Goal: Ask a question

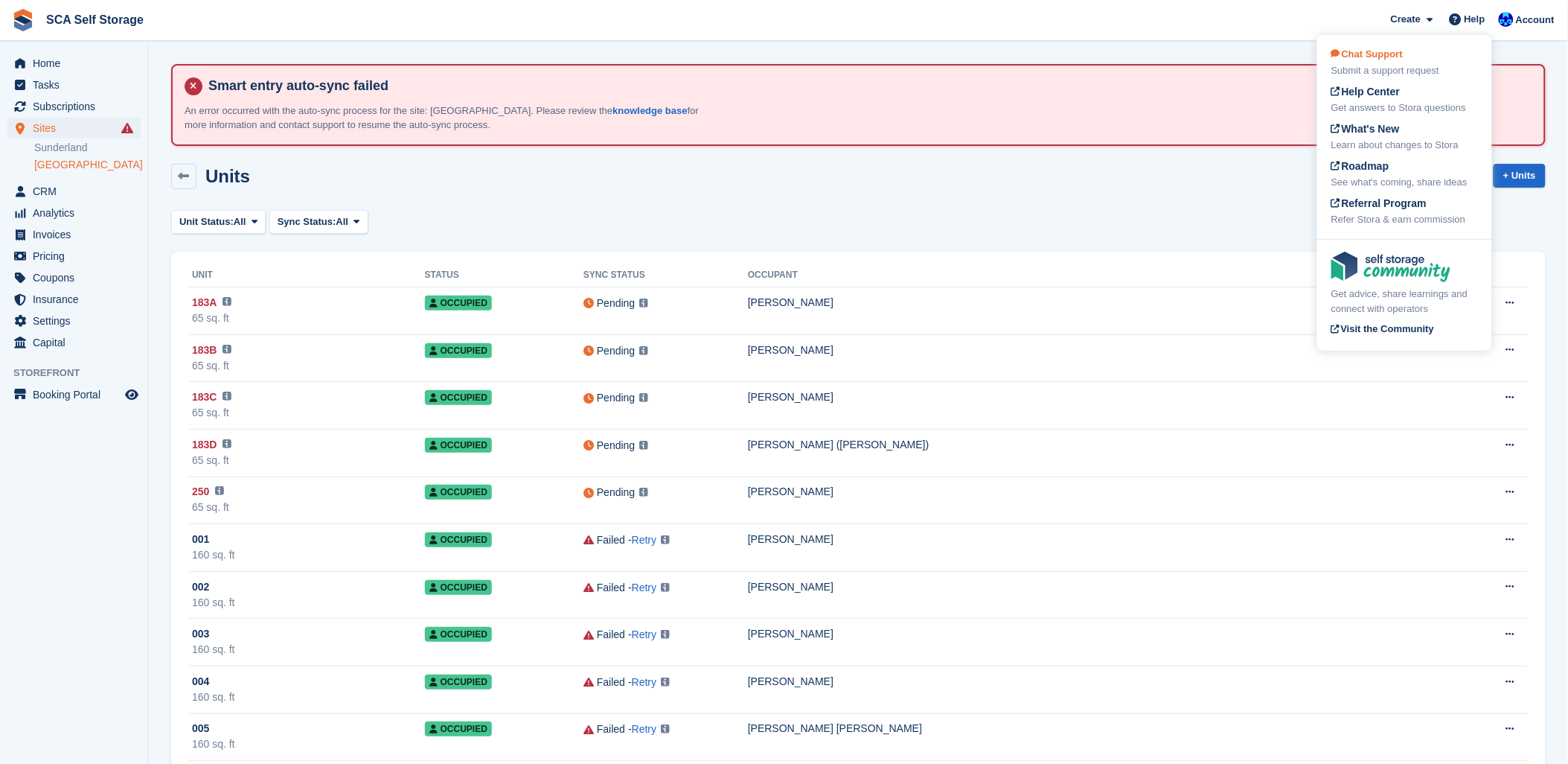
click at [1385, 55] on span "Chat Support" at bounding box center [1367, 53] width 72 height 11
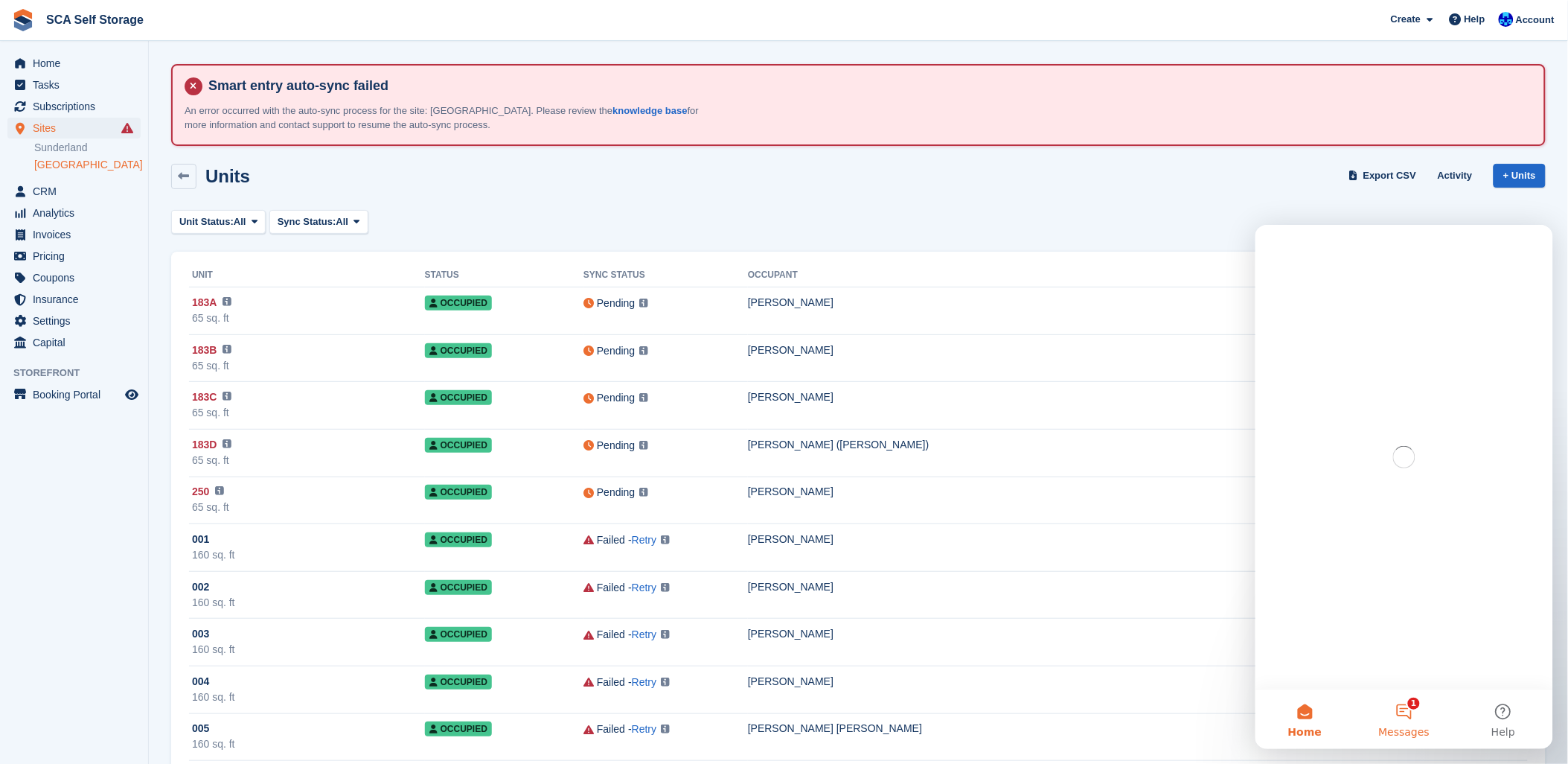
click at [1408, 712] on button "1 Messages" at bounding box center [1404, 718] width 99 height 60
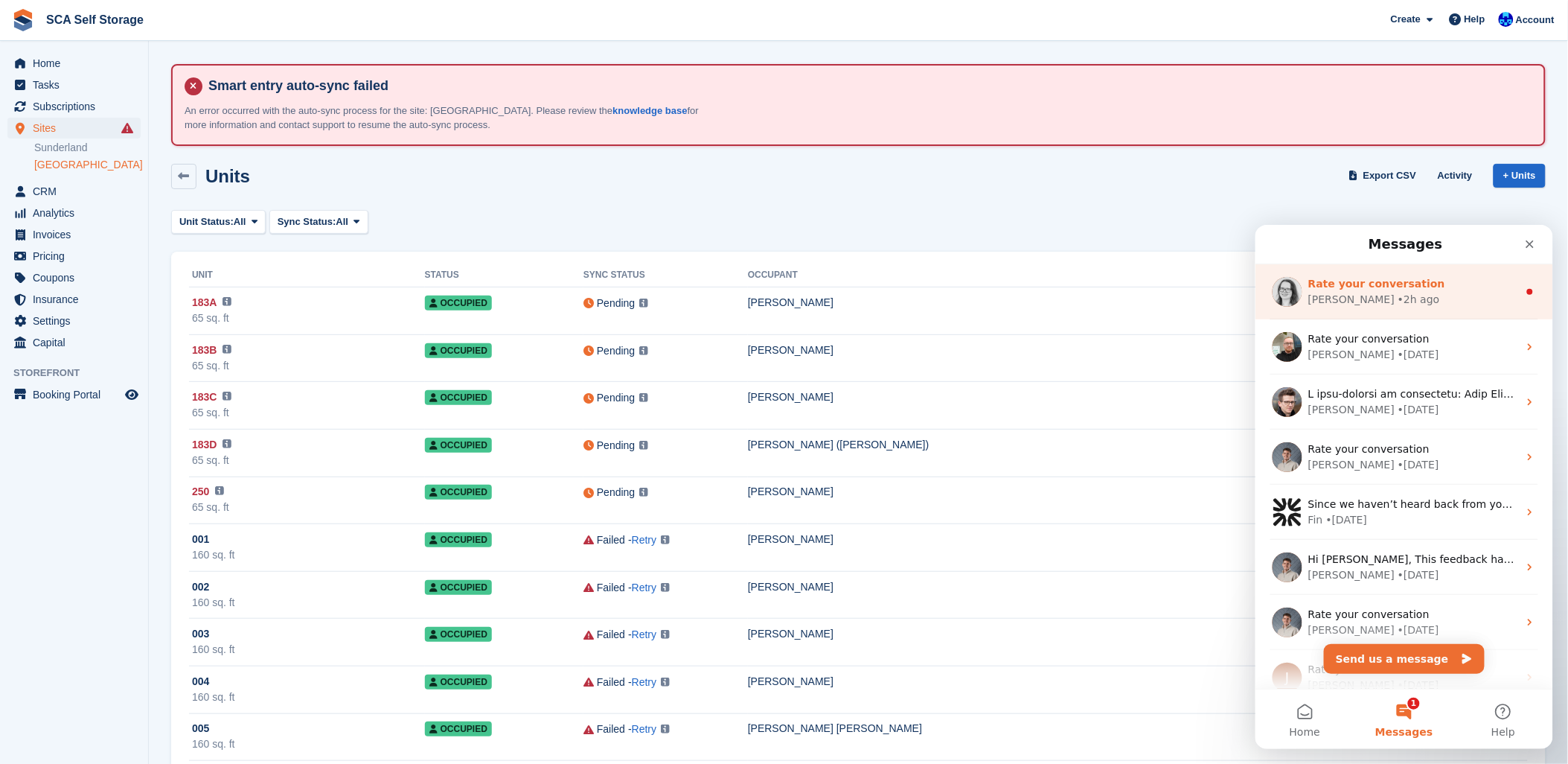
click at [1452, 291] on div "Catherine • 2h ago" at bounding box center [1412, 299] width 210 height 16
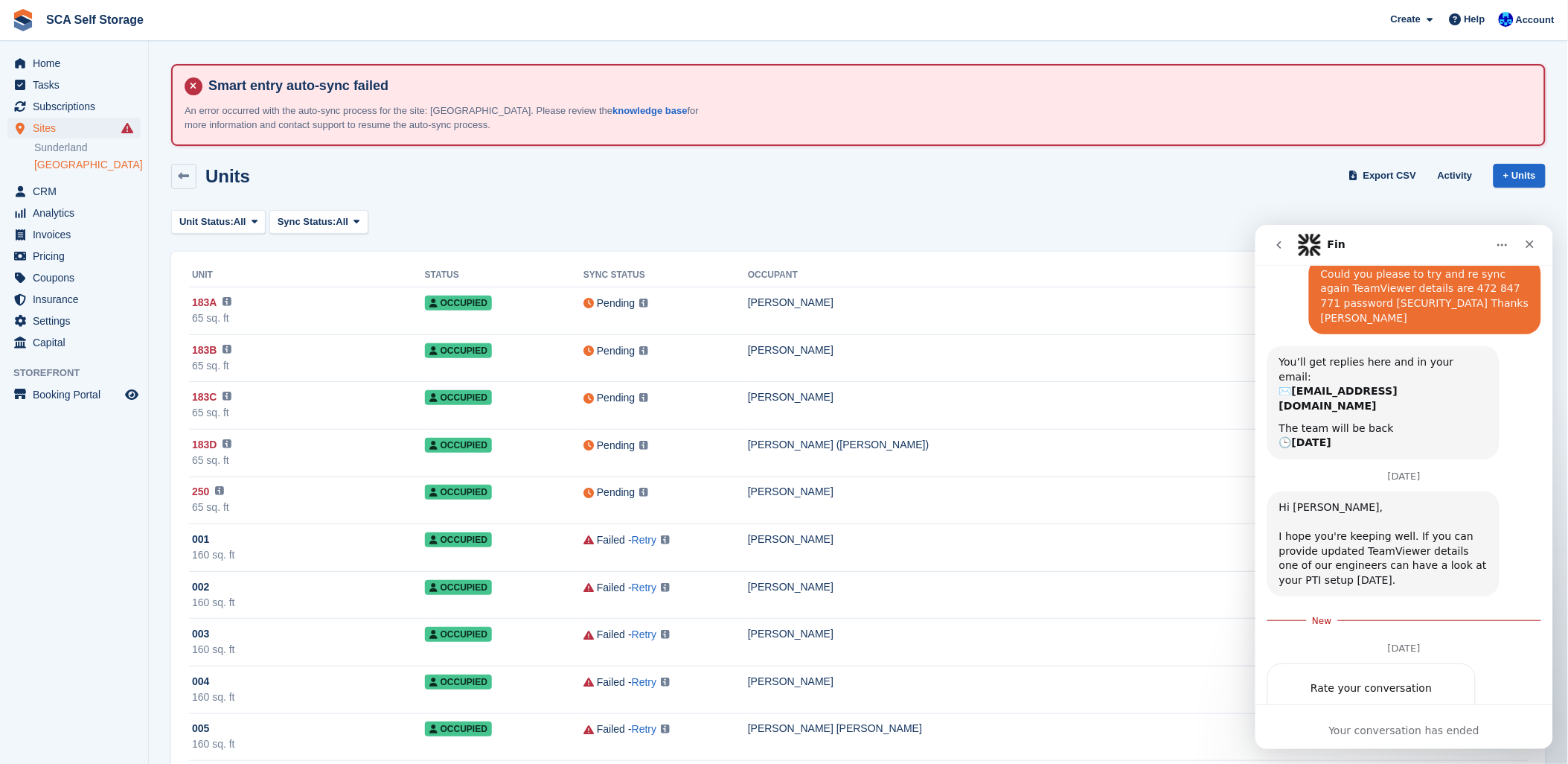
scroll to position [799, 0]
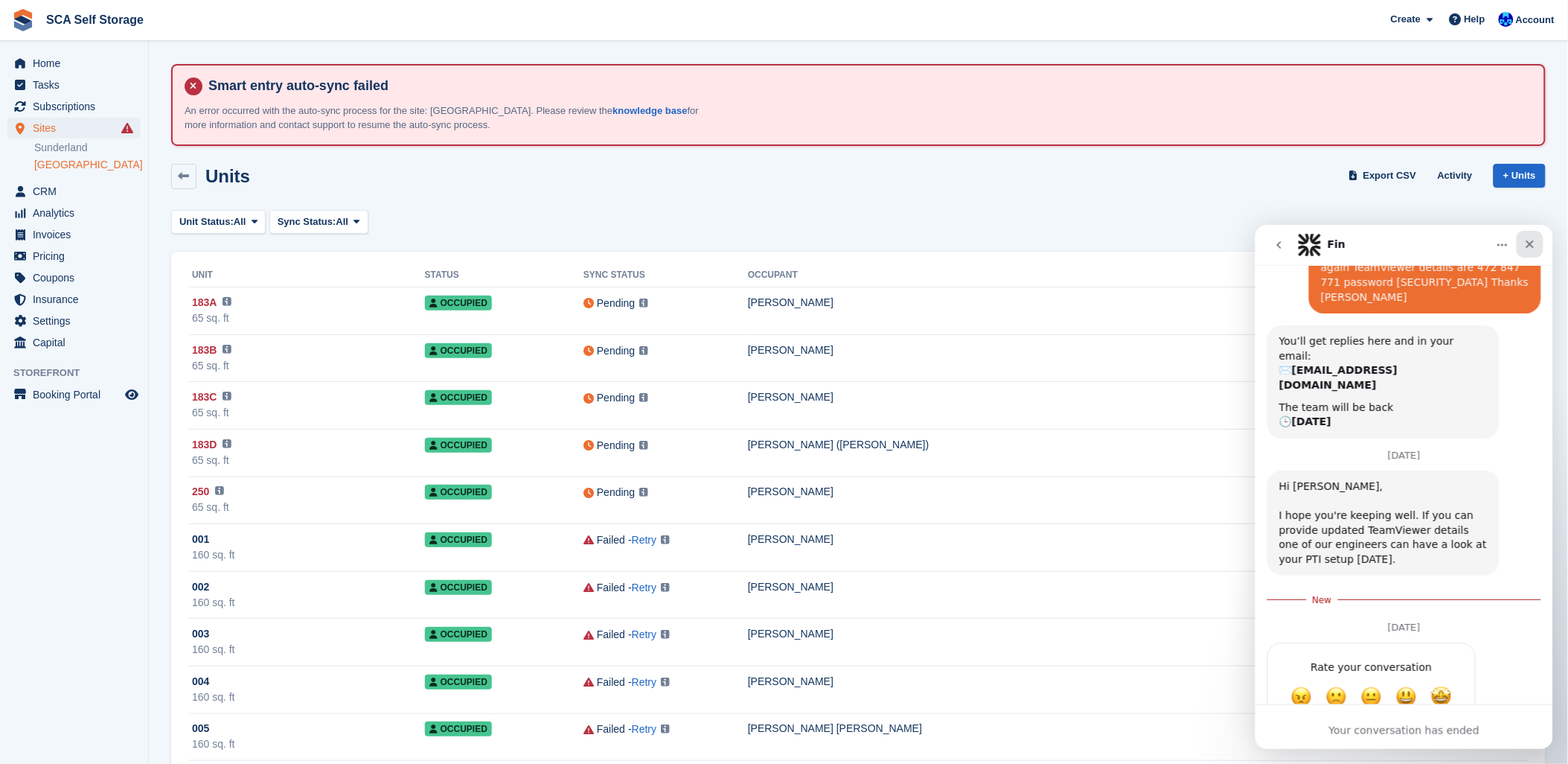
click at [1532, 240] on icon "Close" at bounding box center [1530, 244] width 8 height 8
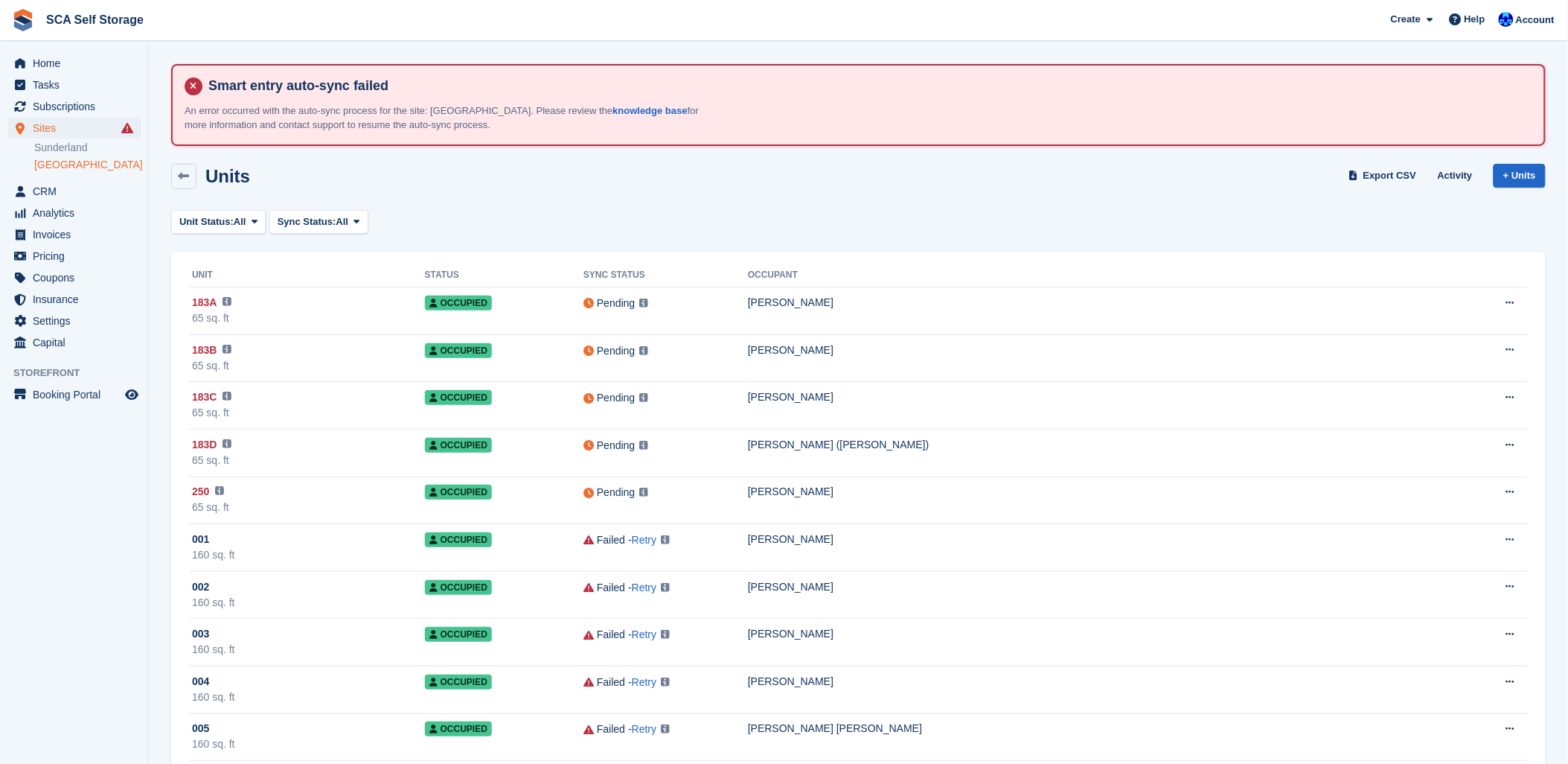
scroll to position [765, 0]
click at [1464, 24] on span at bounding box center [1455, 19] width 18 height 18
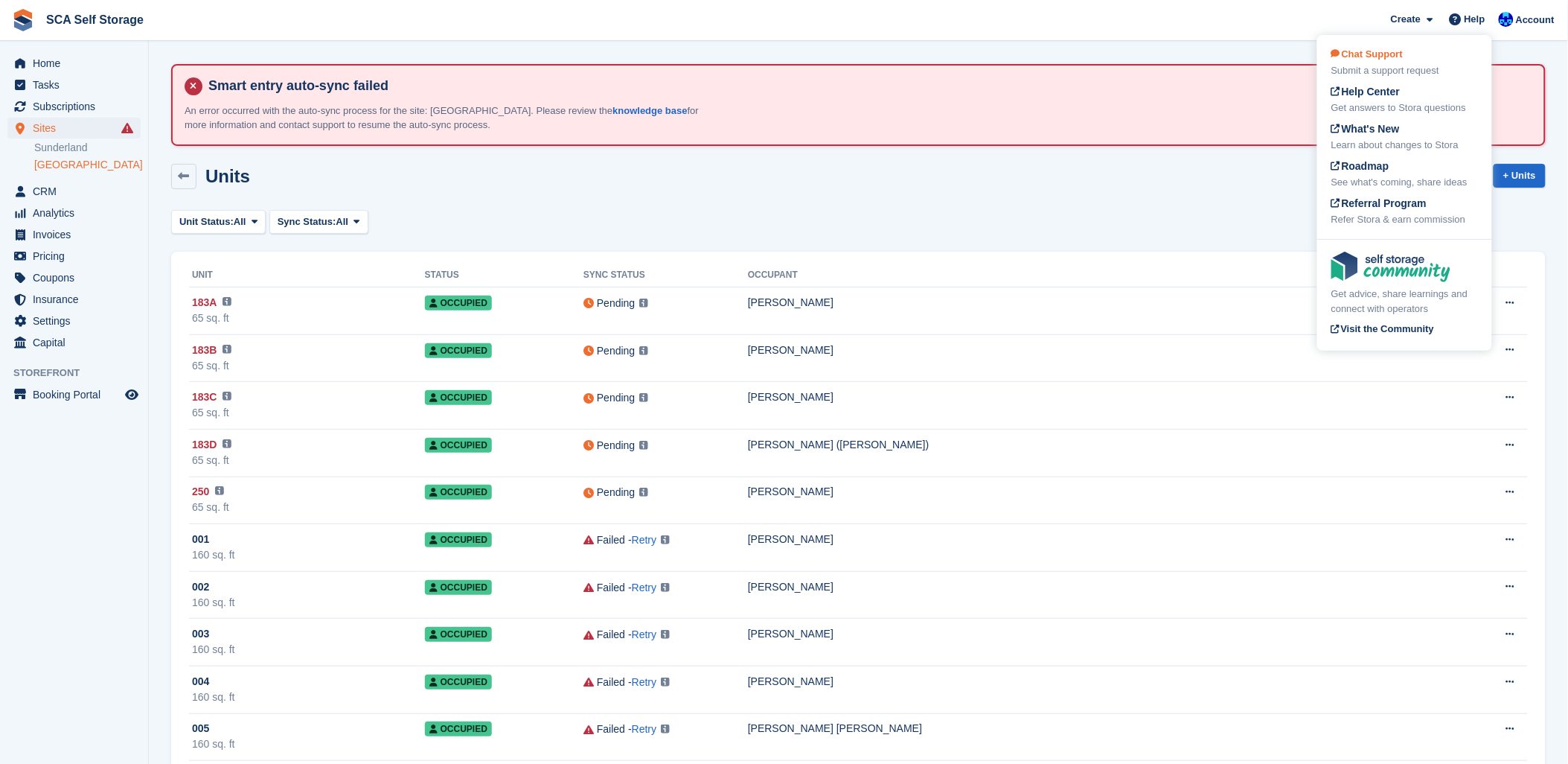
click at [1358, 56] on span "Chat Support" at bounding box center [1367, 53] width 72 height 11
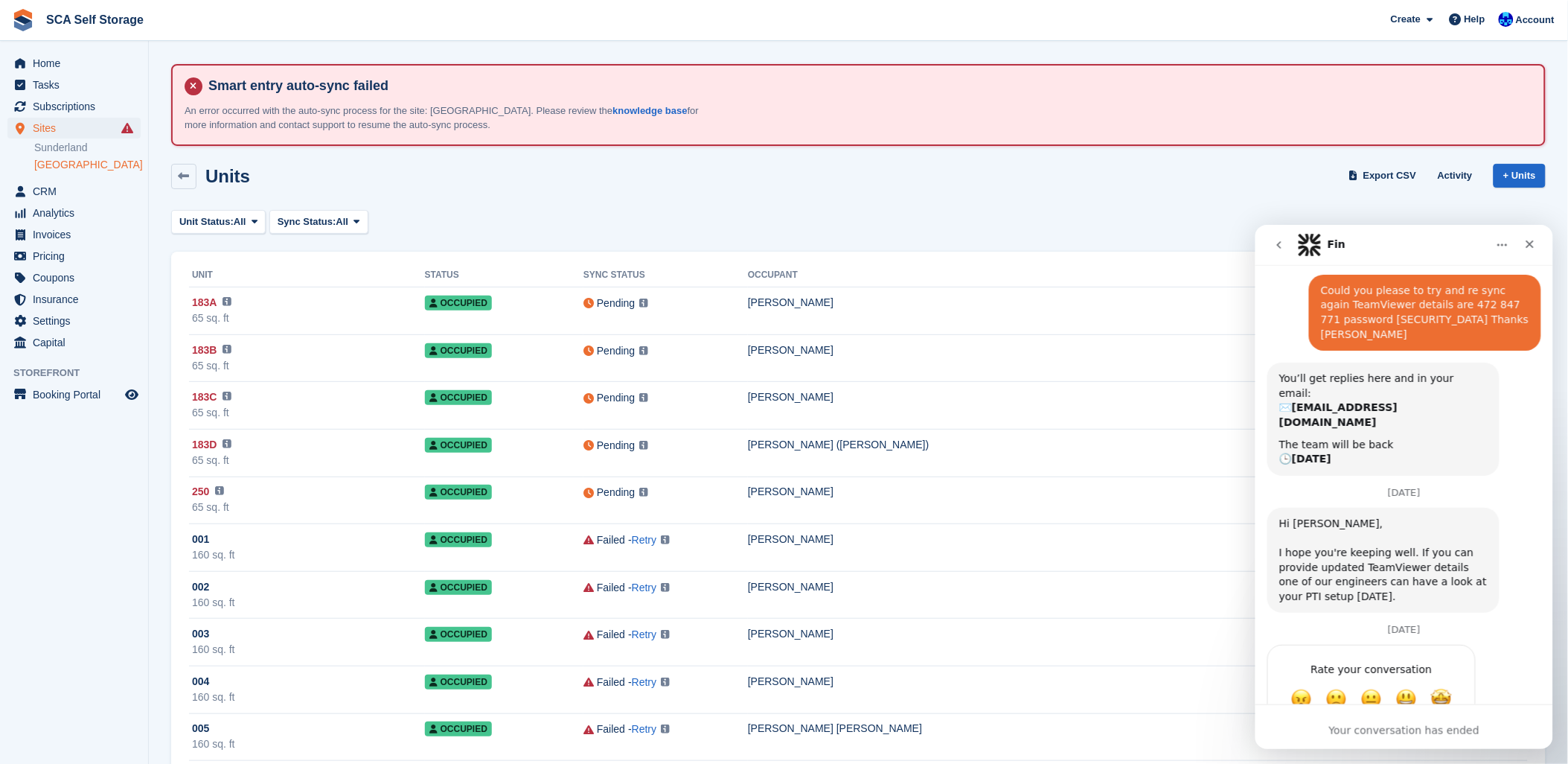
click at [1282, 250] on button "go back" at bounding box center [1278, 244] width 29 height 29
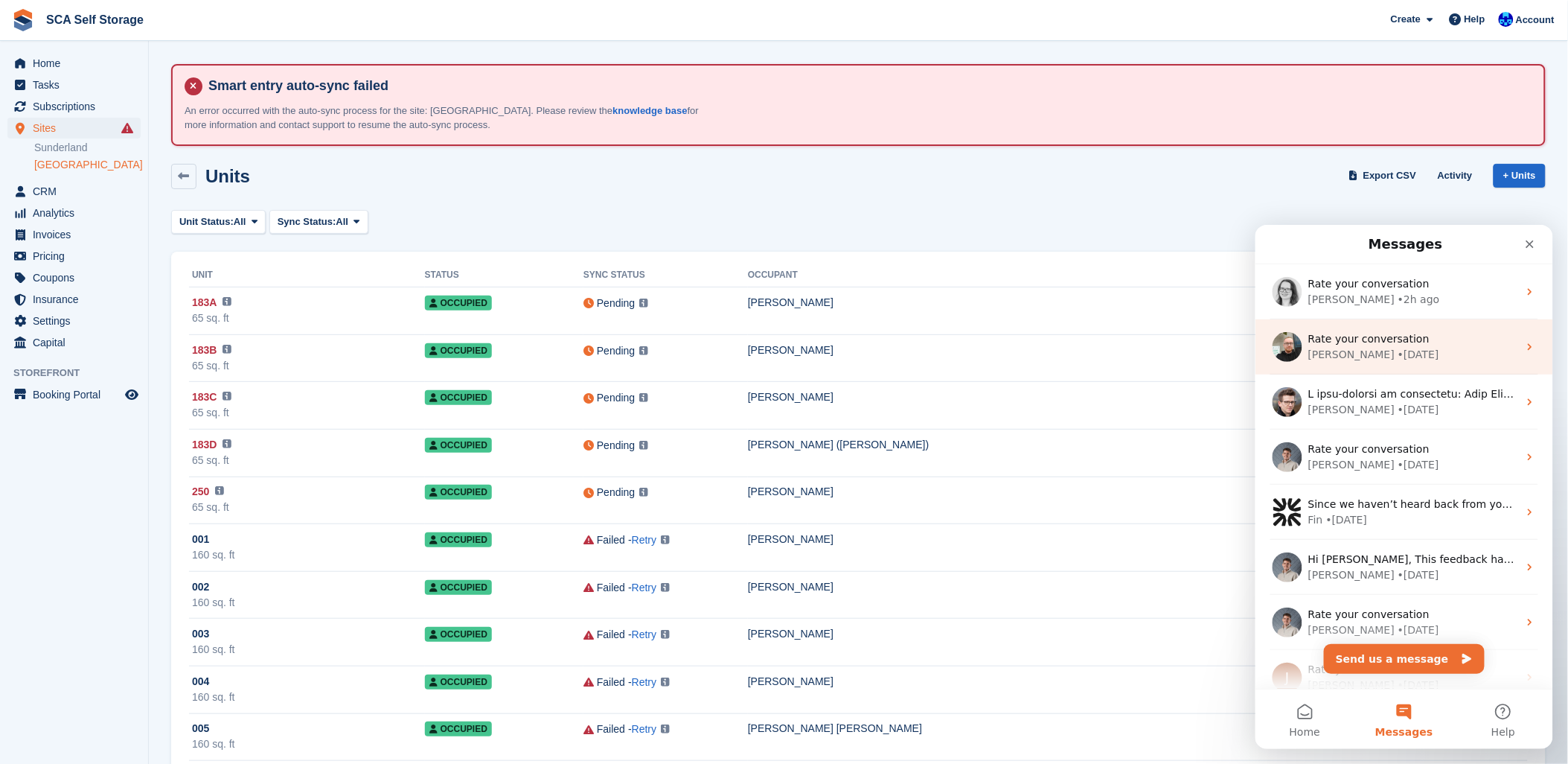
click at [1459, 329] on div "Rate your conversation Tom • 1w ago" at bounding box center [1403, 345] width 297 height 55
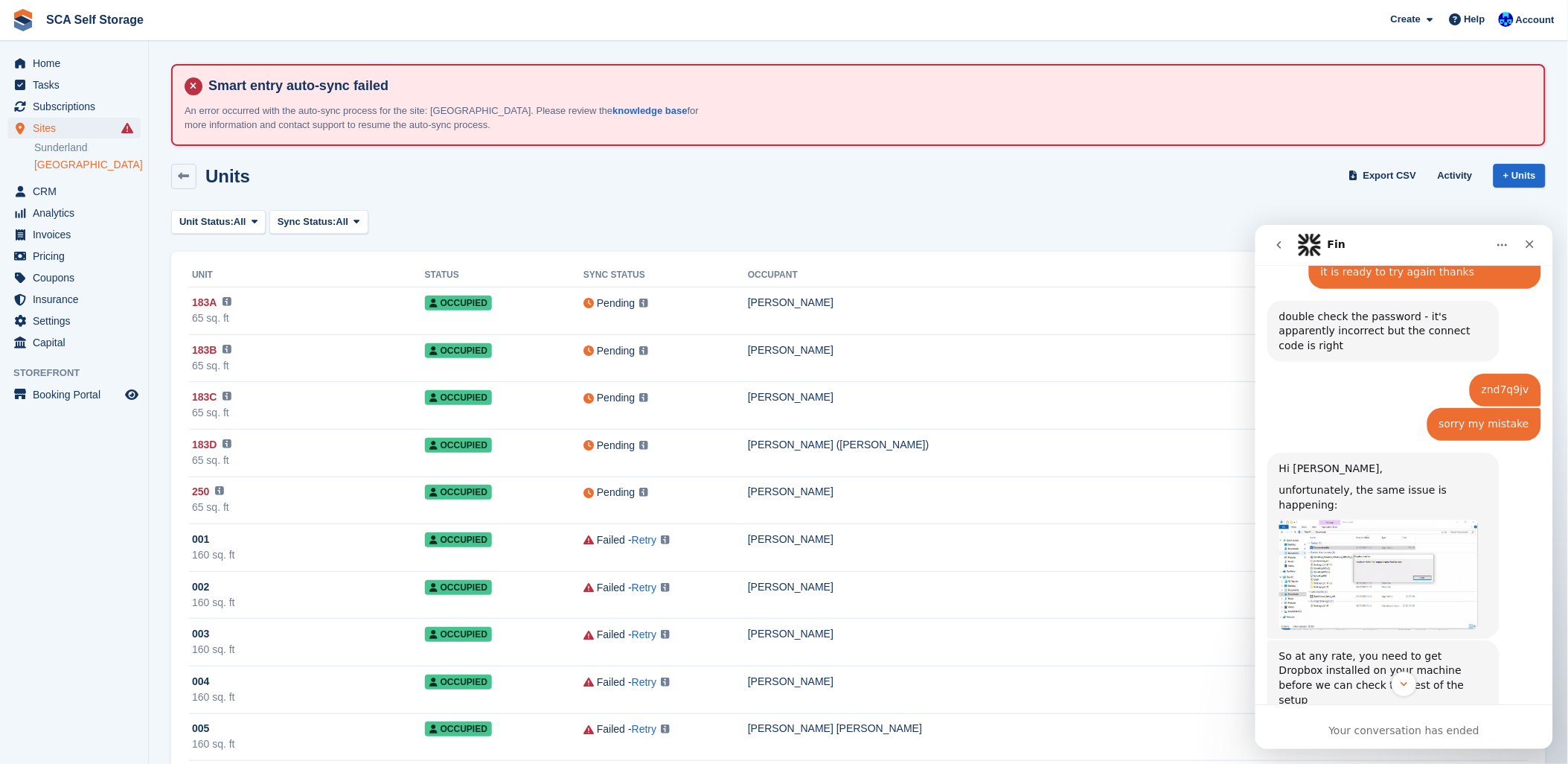
scroll to position [3880, 0]
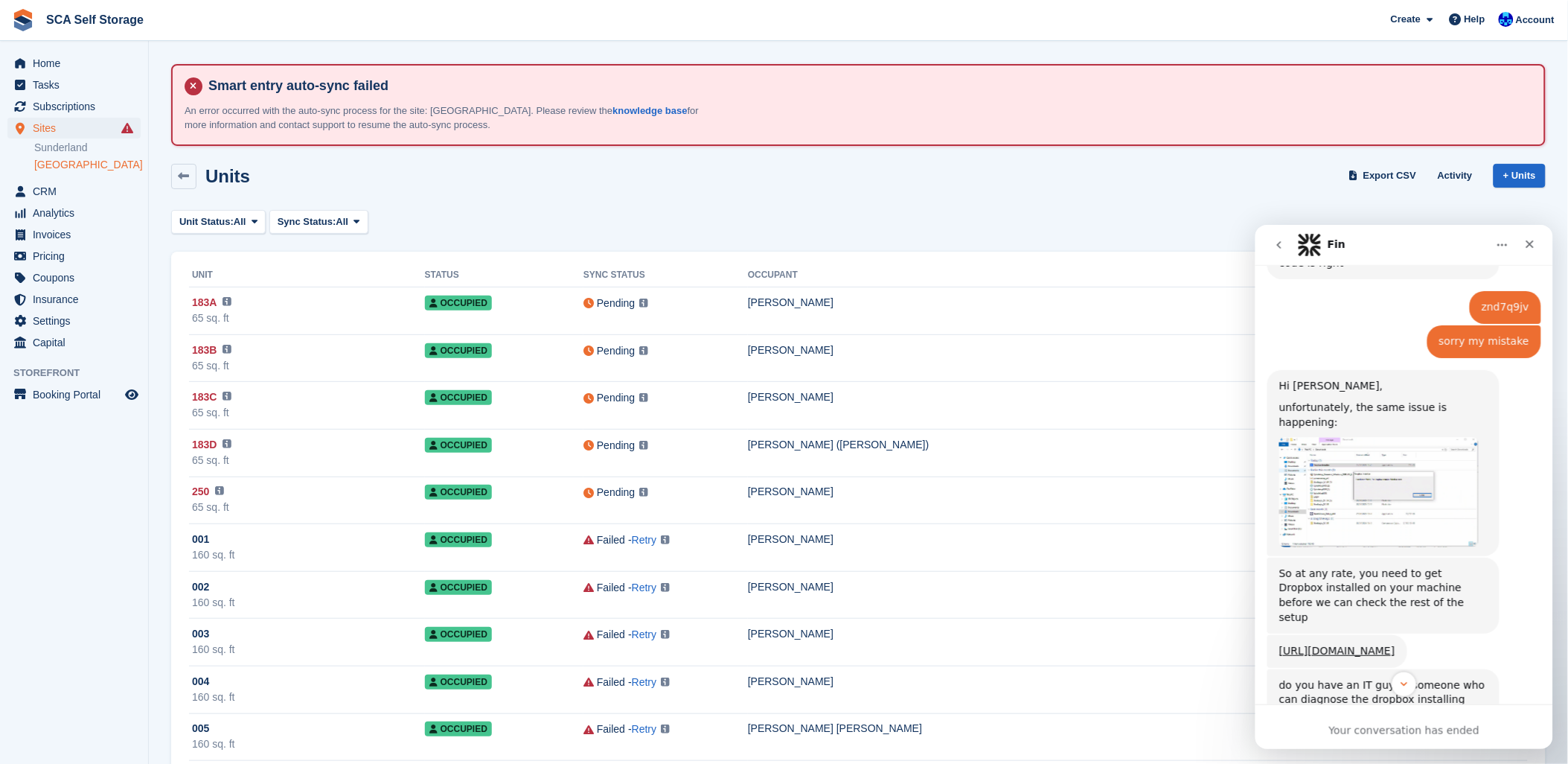
click at [1282, 244] on icon "go back" at bounding box center [1278, 244] width 12 height 12
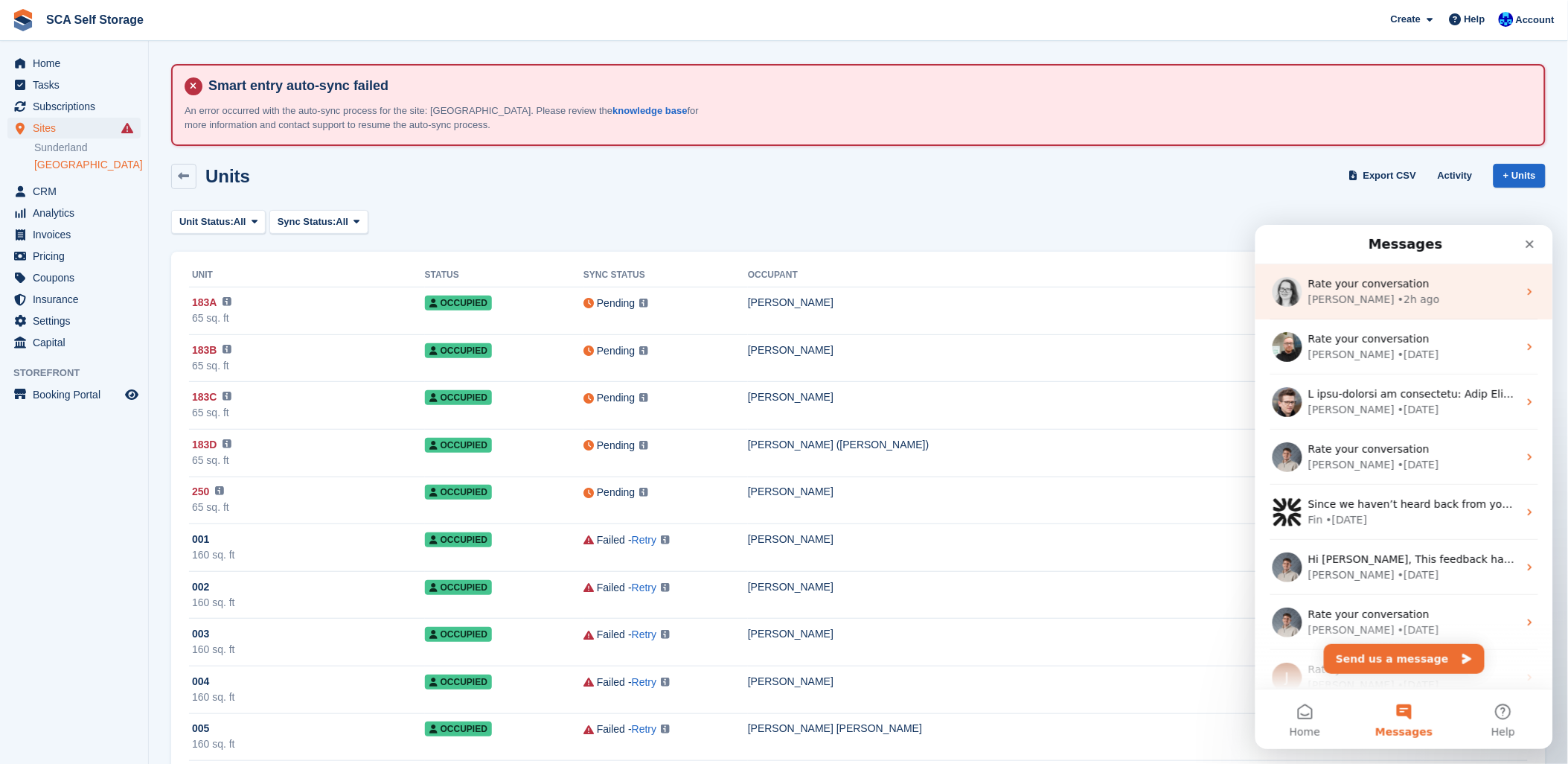
scroll to position [2, 0]
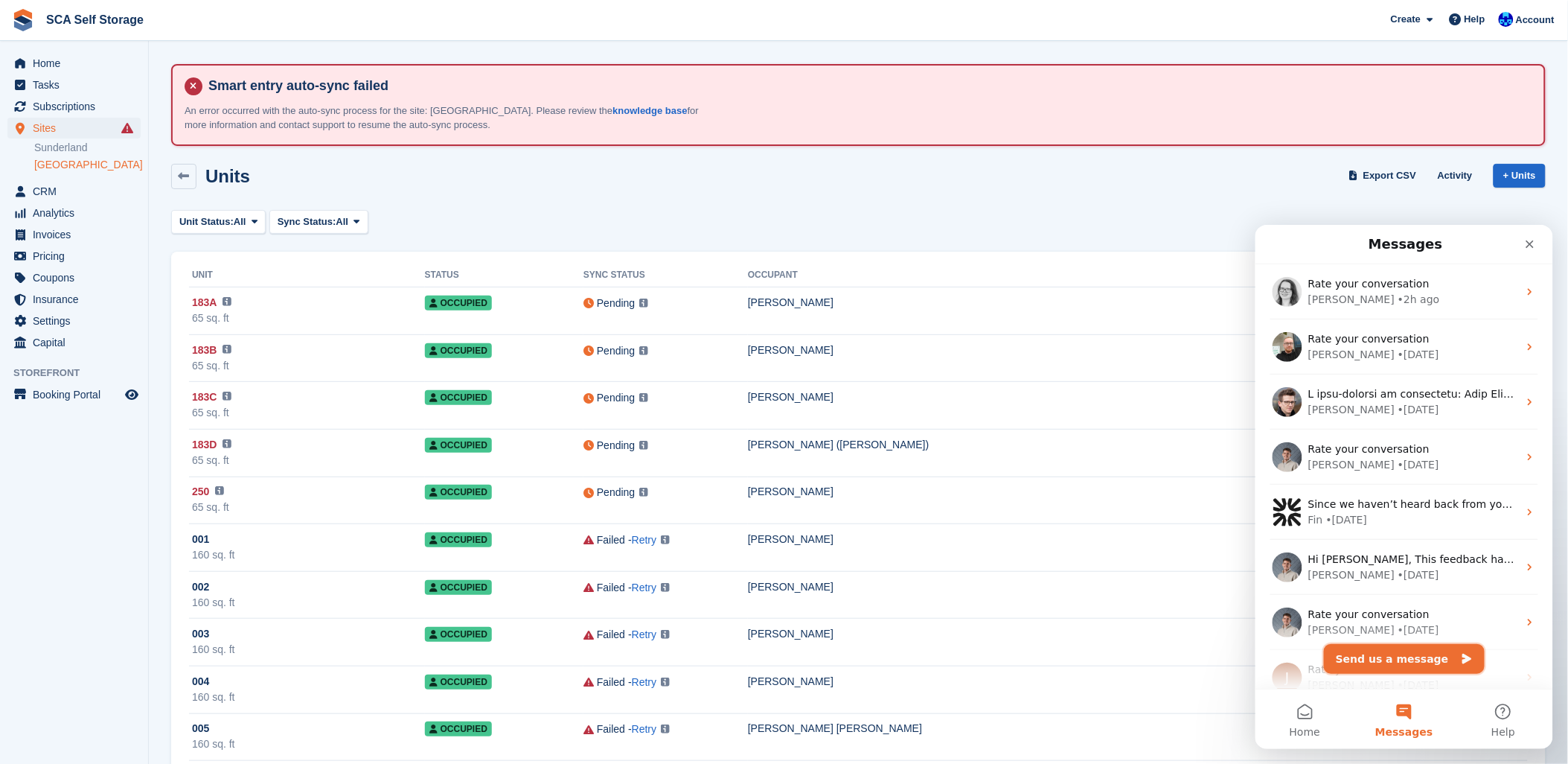
click at [1405, 654] on button "Send us a message" at bounding box center [1403, 658] width 161 height 29
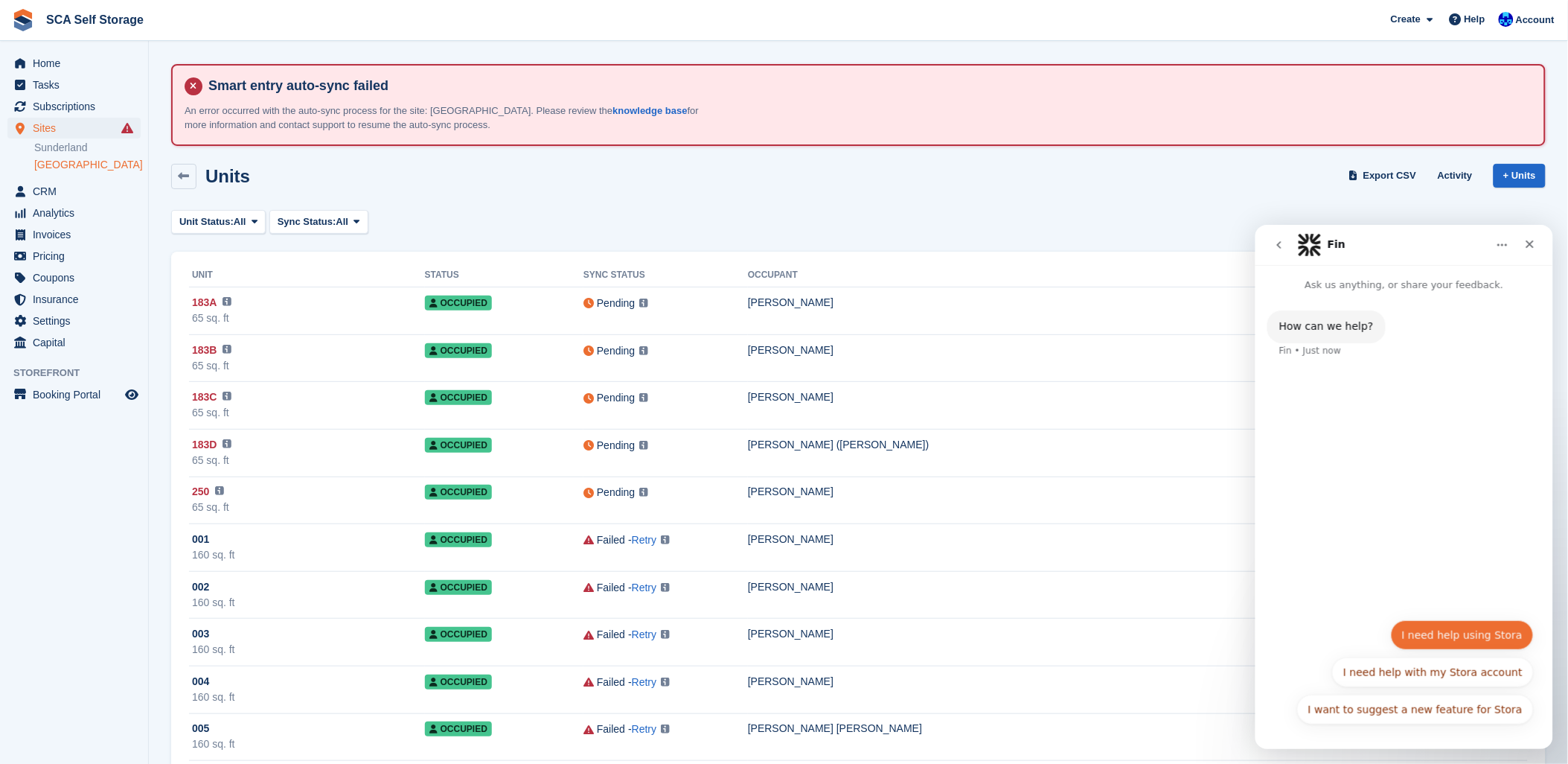
click at [1441, 641] on button "I need help using Stora" at bounding box center [1462, 633] width 143 height 29
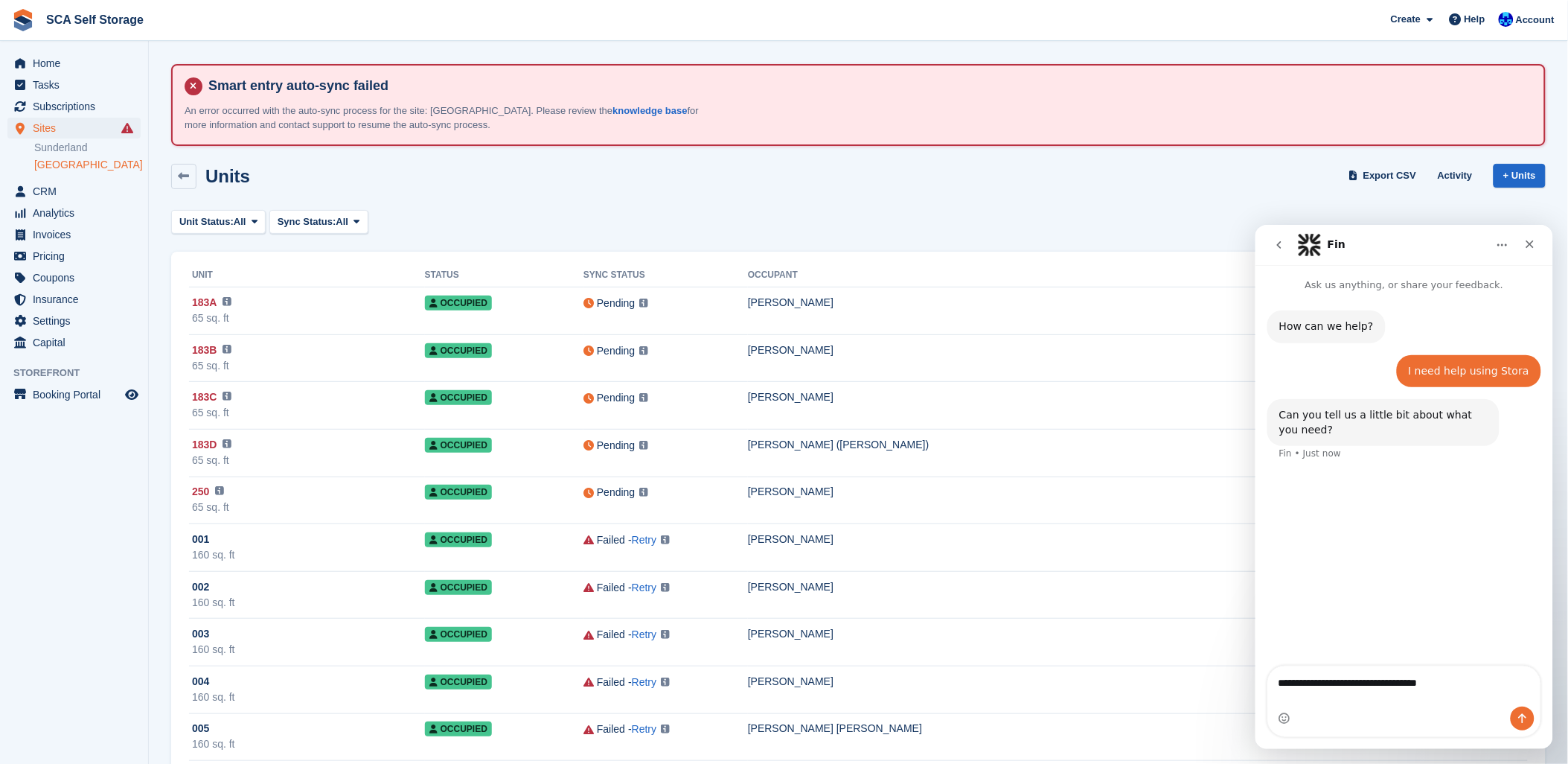
type textarea "**********"
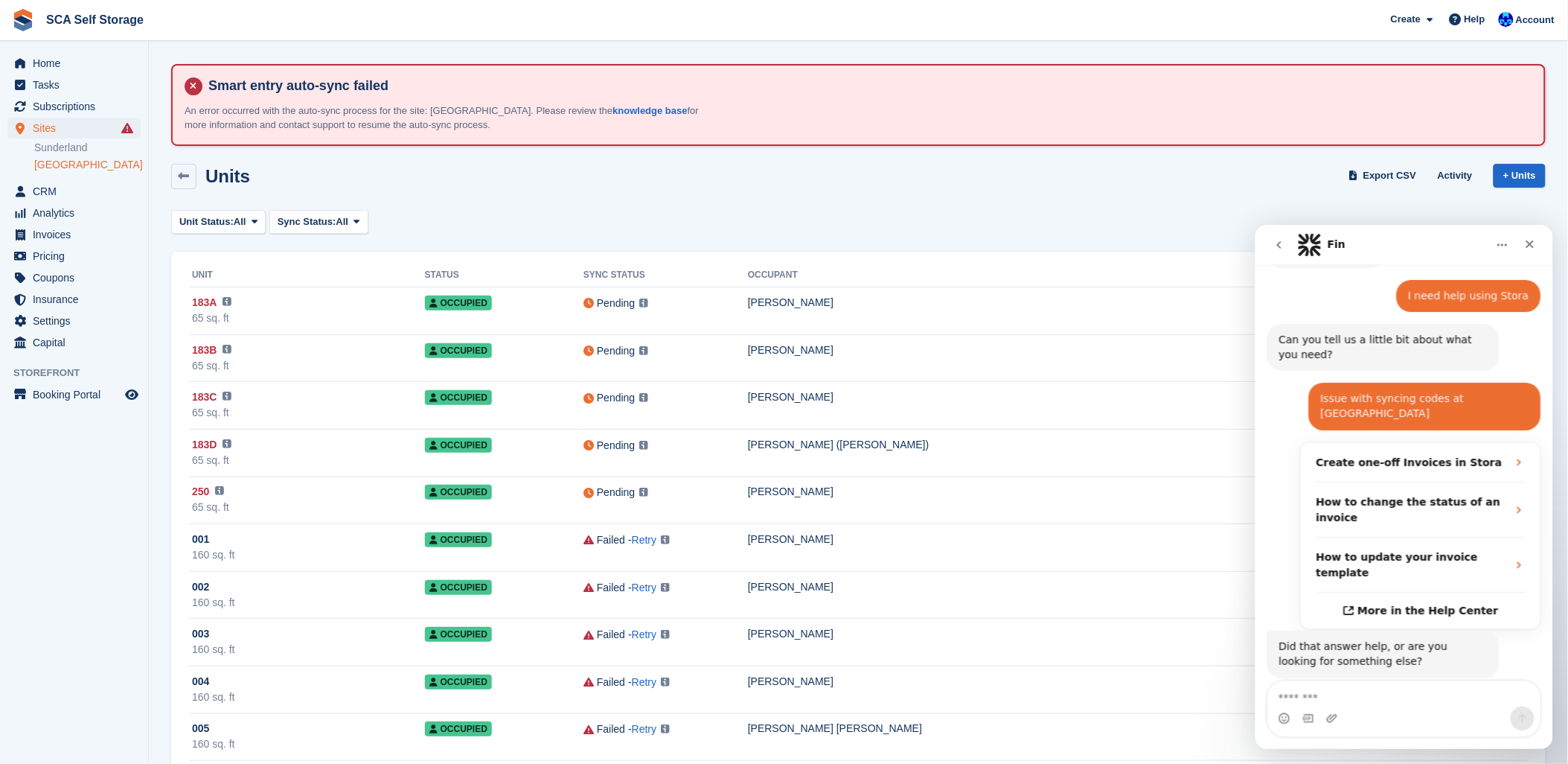
scroll to position [110, 0]
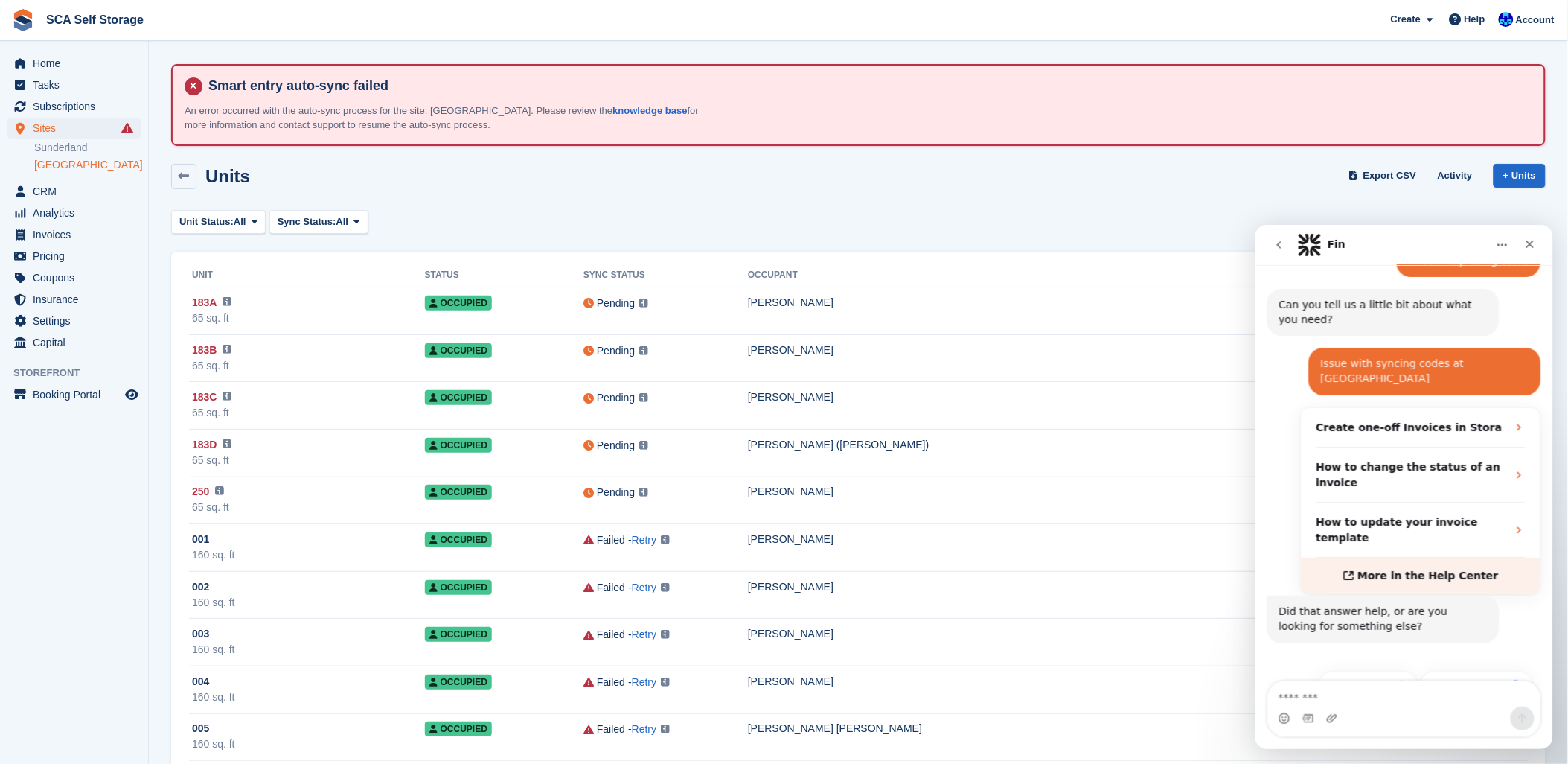
click at [1405, 569] on span "More in the Help Center" at bounding box center [1427, 574] width 141 height 13
click at [1456, 670] on button "Get more help 👤" at bounding box center [1476, 684] width 113 height 29
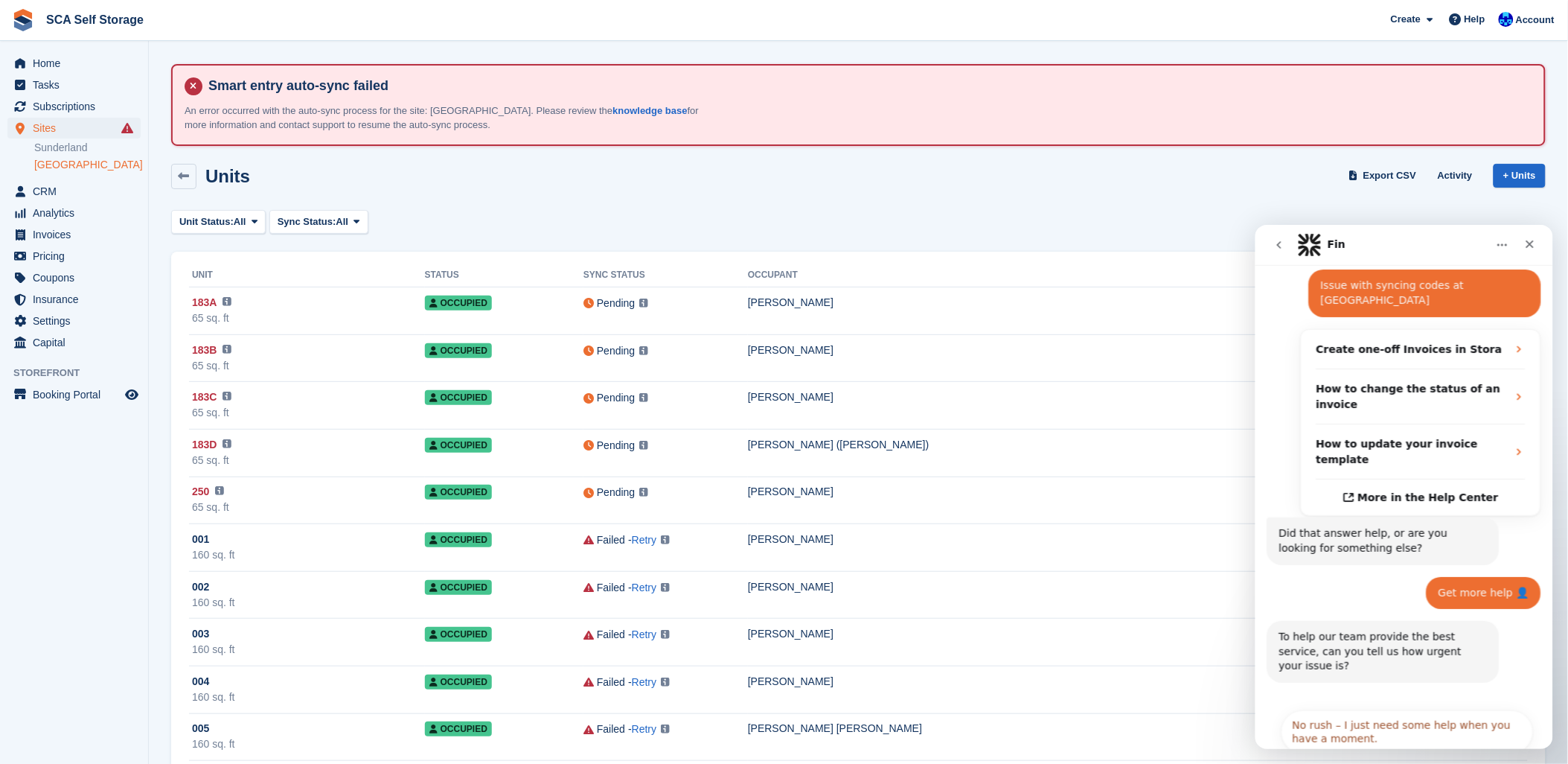
scroll to position [260, 0]
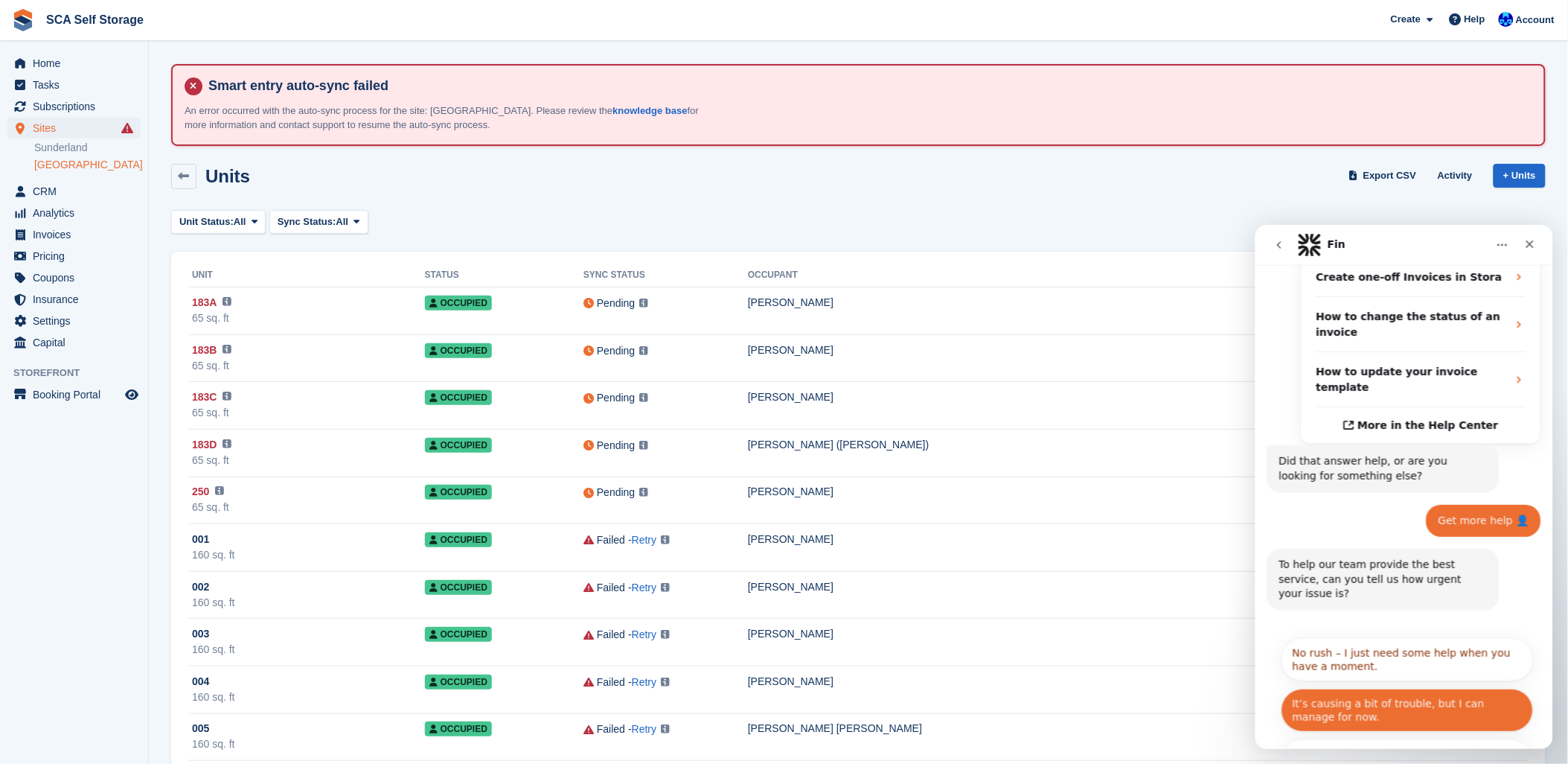
click at [1392, 688] on button "It’s causing a bit of trouble, but I can manage for now." at bounding box center [1407, 709] width 253 height 43
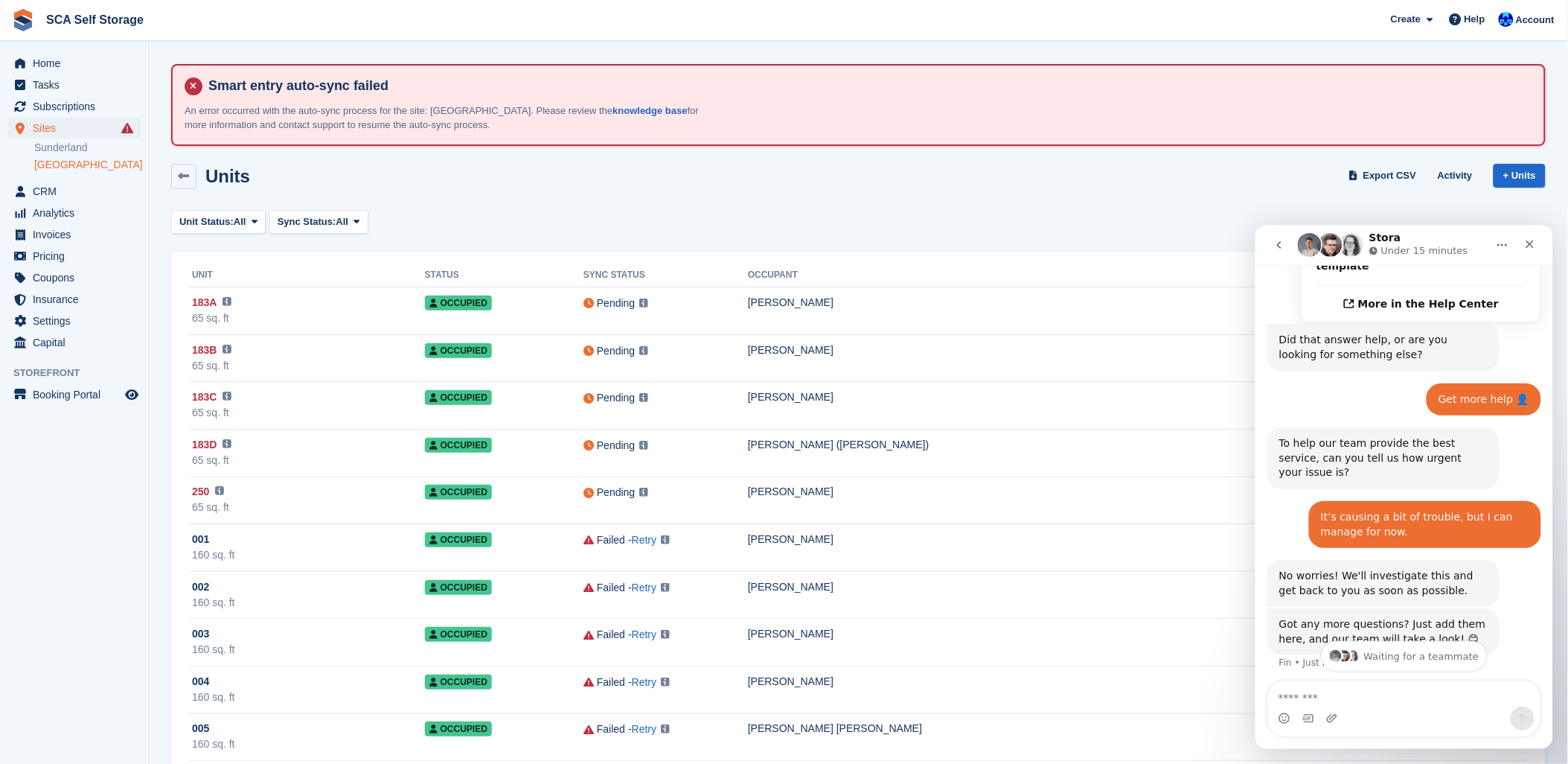
scroll to position [383, 0]
click at [1394, 687] on textarea "Message…" at bounding box center [1403, 693] width 272 height 25
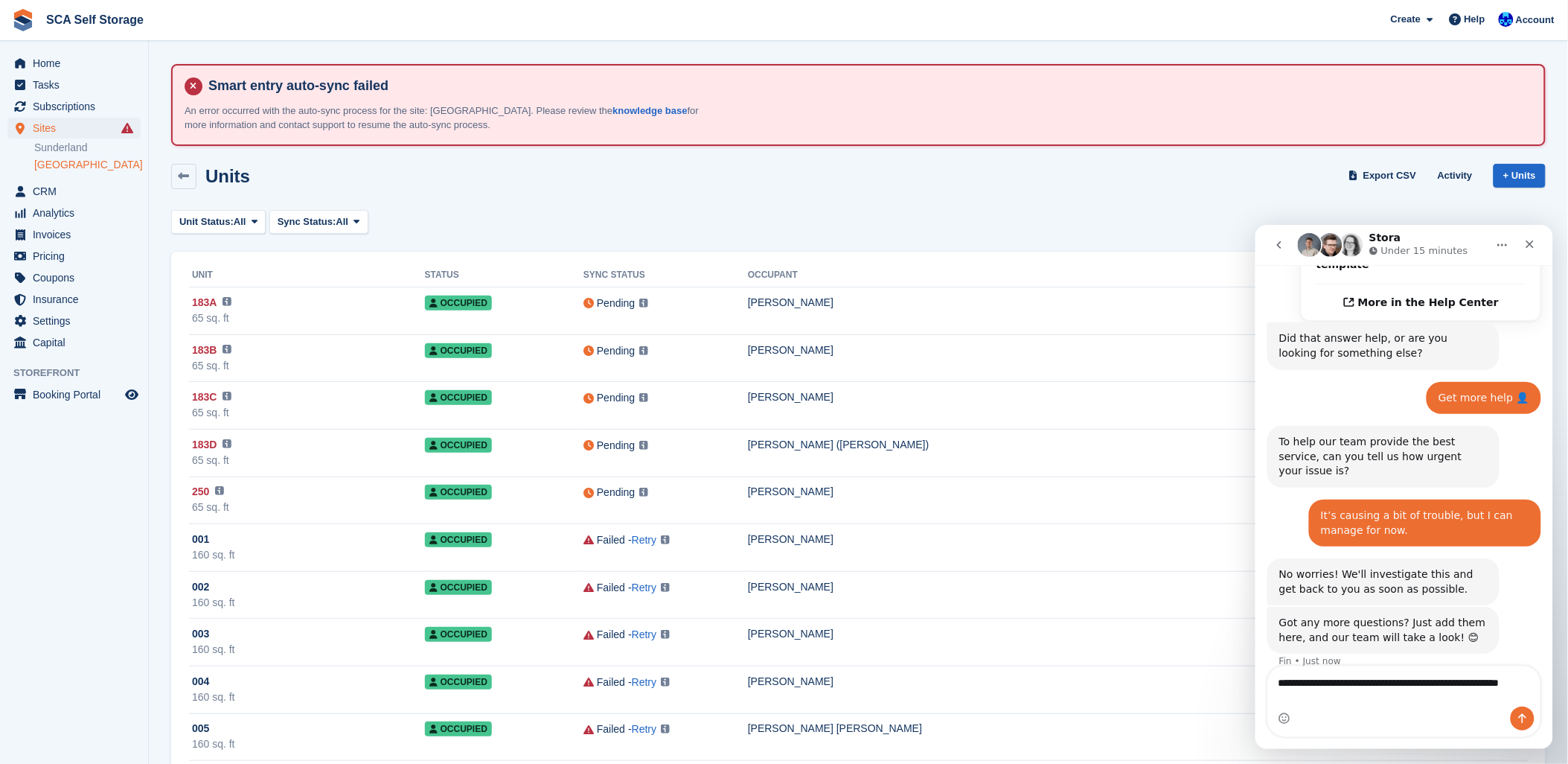
scroll to position [399, 0]
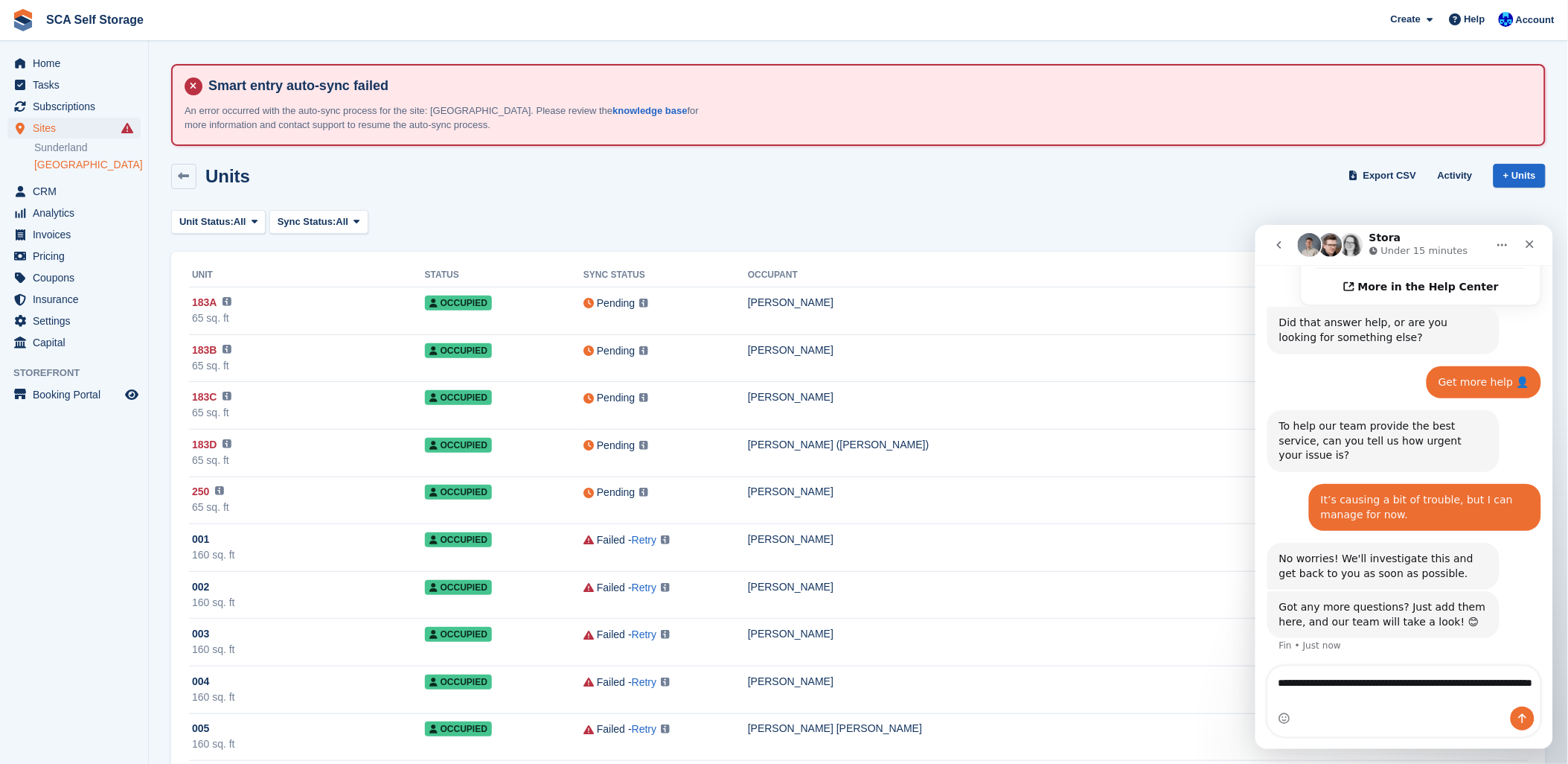
type textarea "**********"
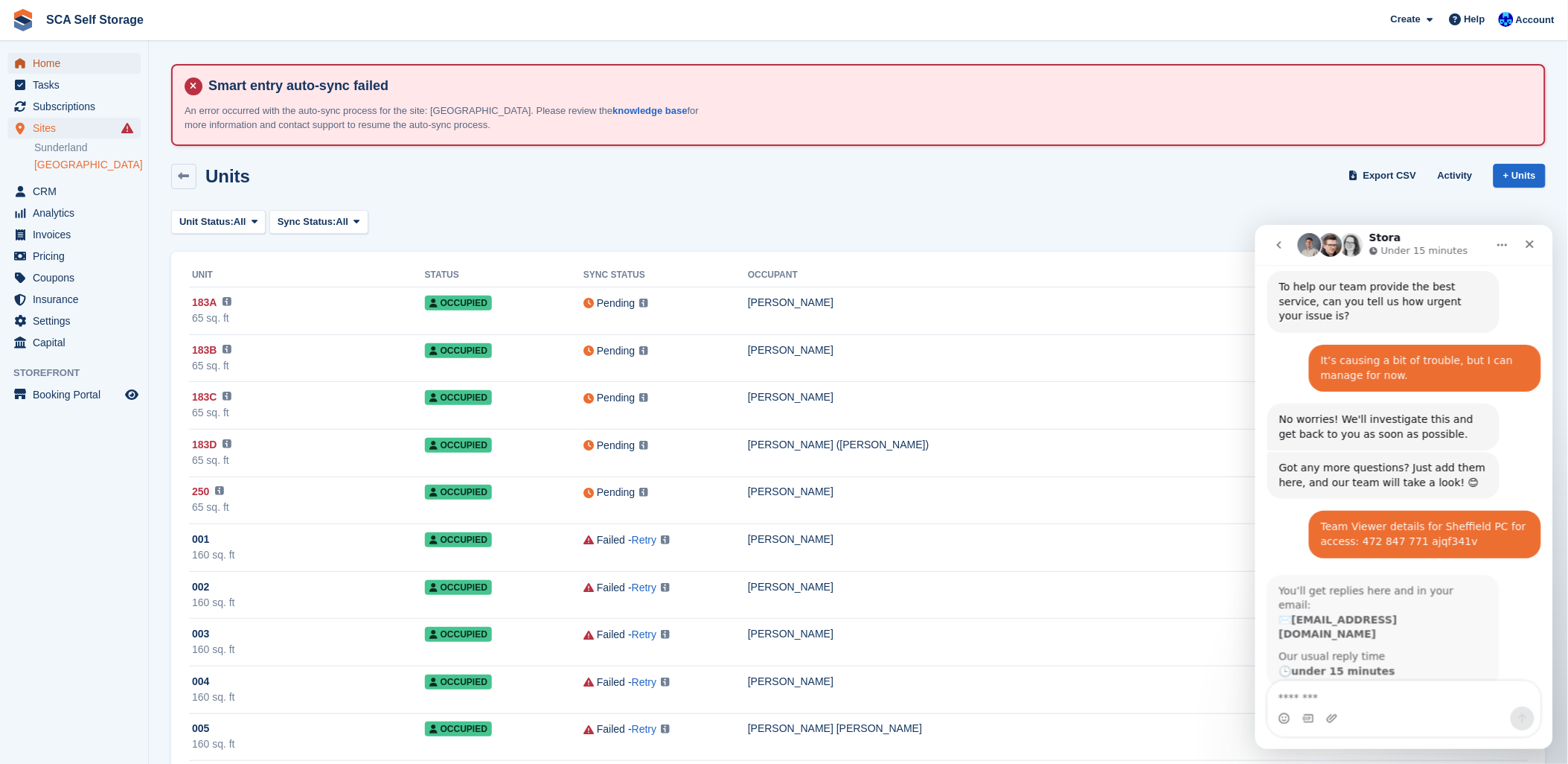
scroll to position [537, 0]
click at [74, 61] on span "Home" at bounding box center [77, 63] width 89 height 21
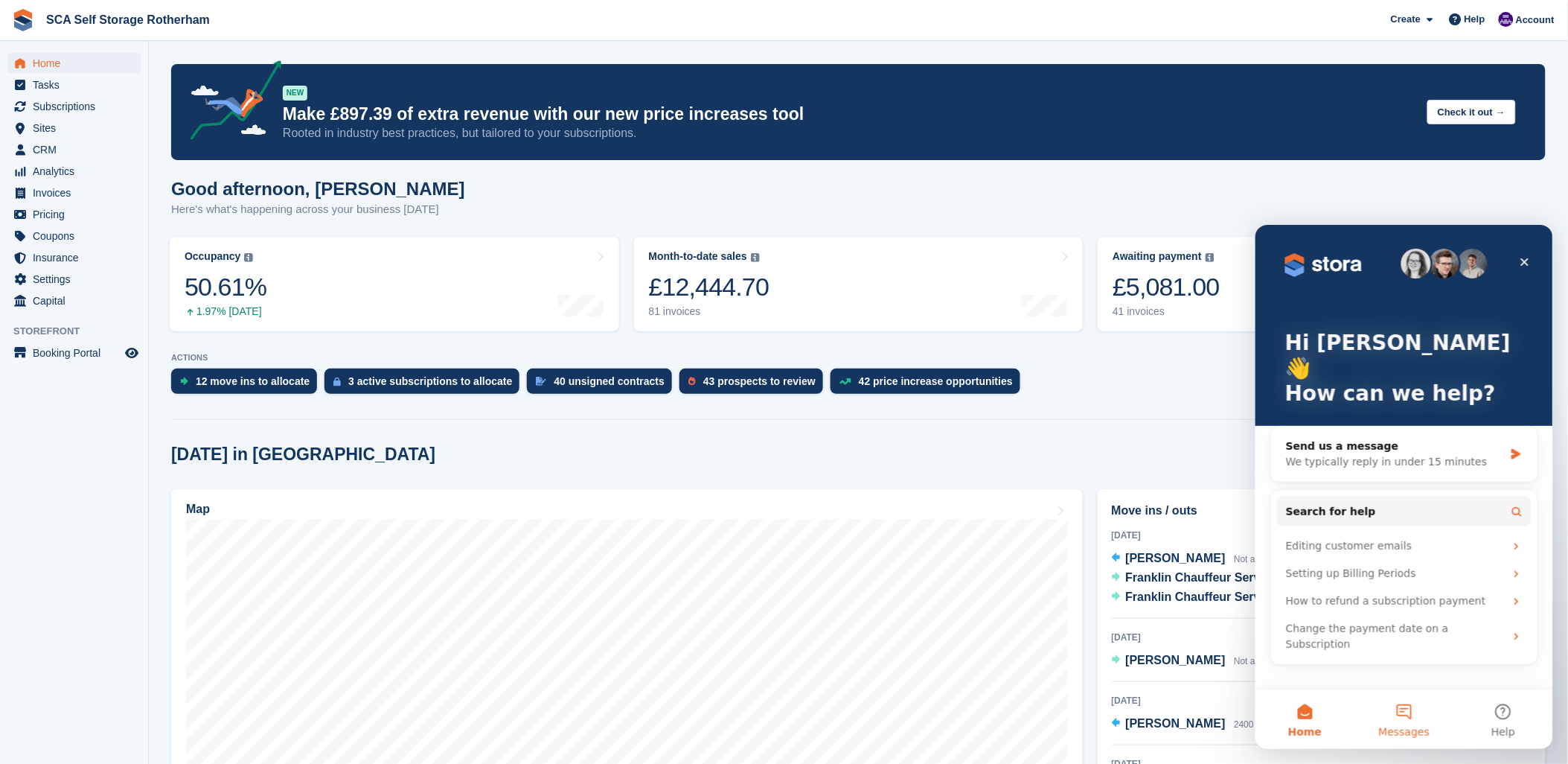
click at [1398, 721] on button "Messages" at bounding box center [1404, 718] width 99 height 60
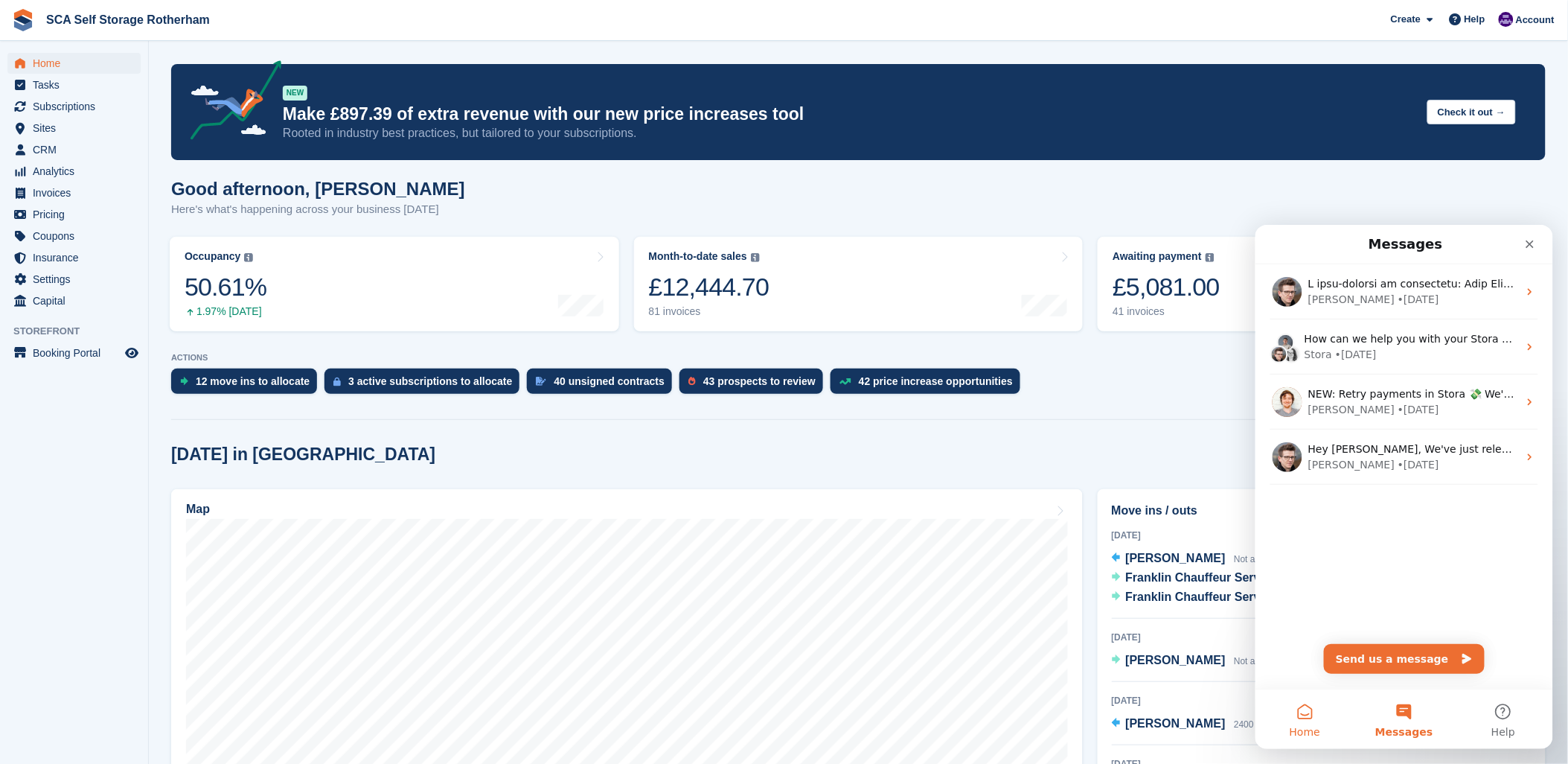
click at [1299, 714] on button "Home" at bounding box center [1304, 718] width 99 height 60
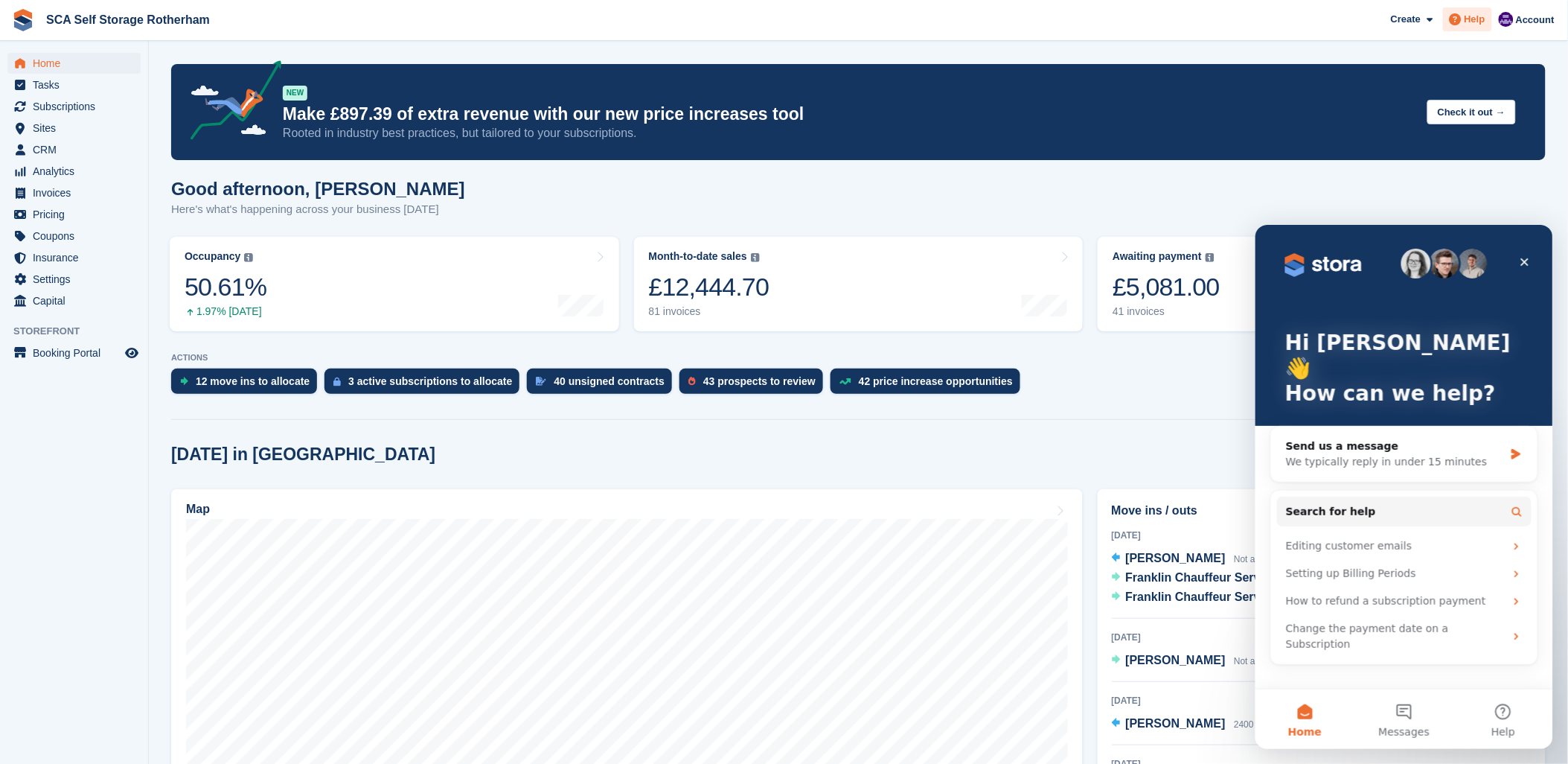
click at [1461, 25] on icon at bounding box center [1456, 19] width 12 height 12
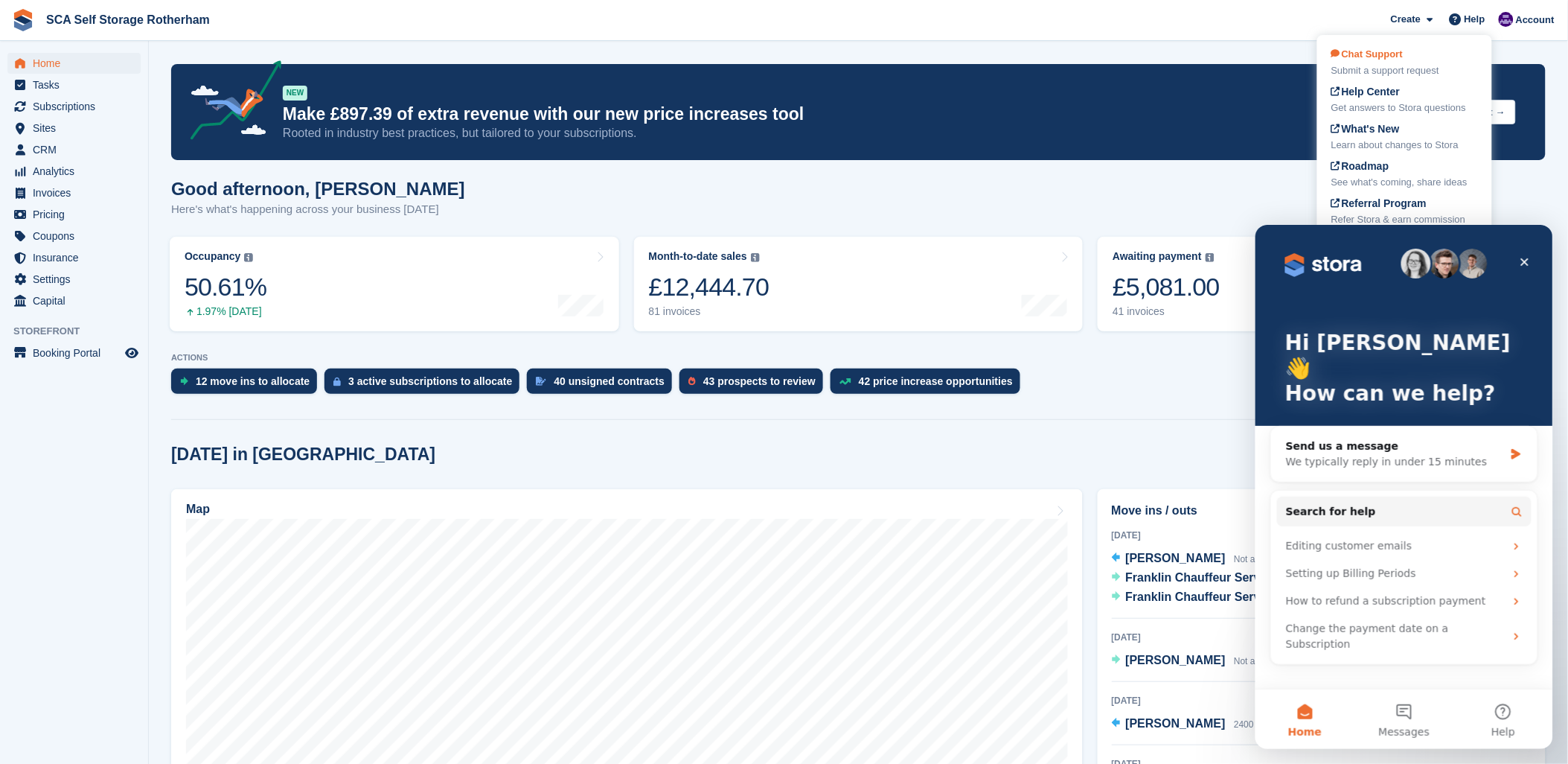
click at [1372, 61] on div "Chat Support Submit a support request" at bounding box center [1405, 62] width 147 height 31
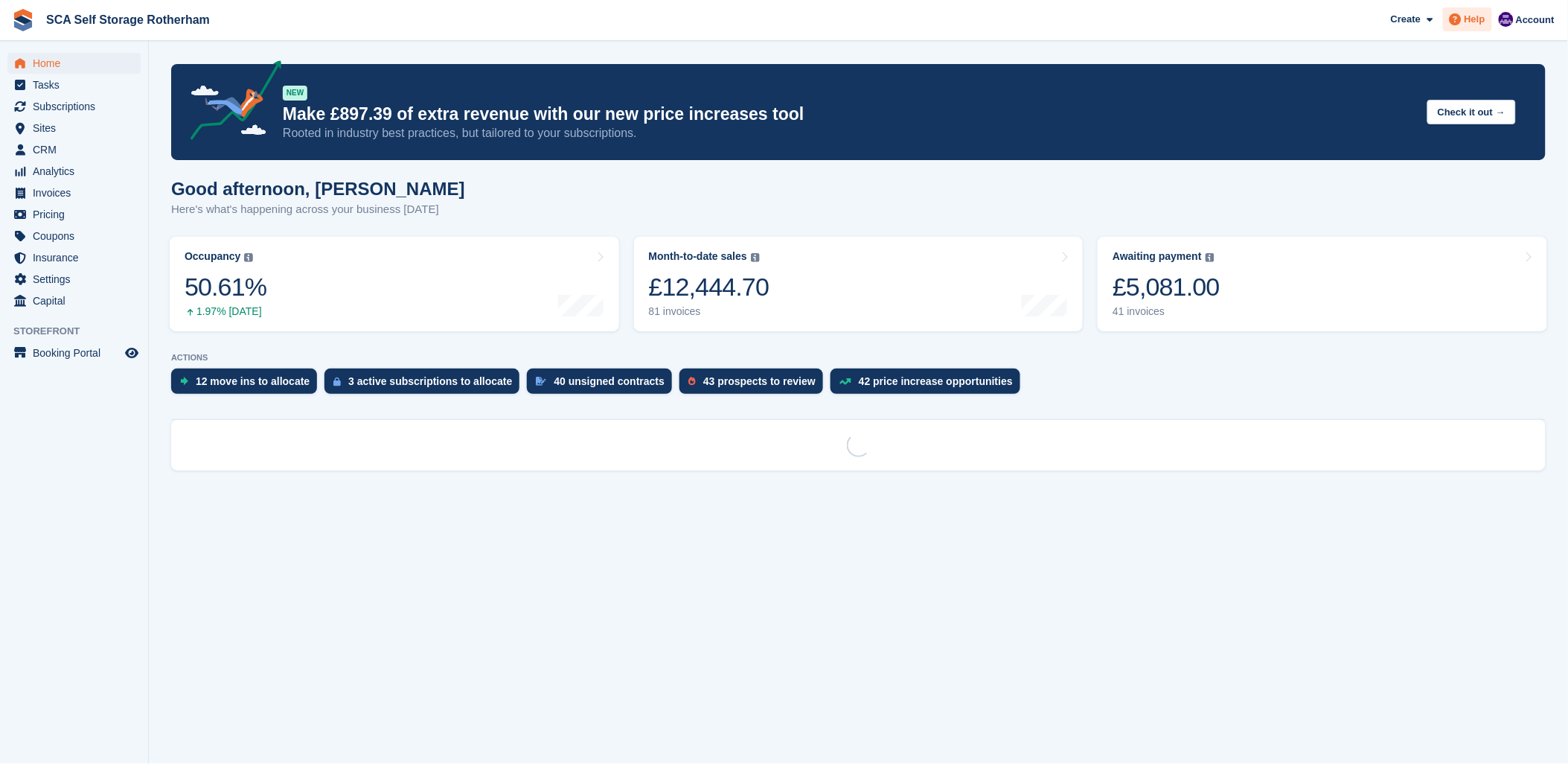
click at [1479, 23] on span "Help" at bounding box center [1475, 19] width 21 height 15
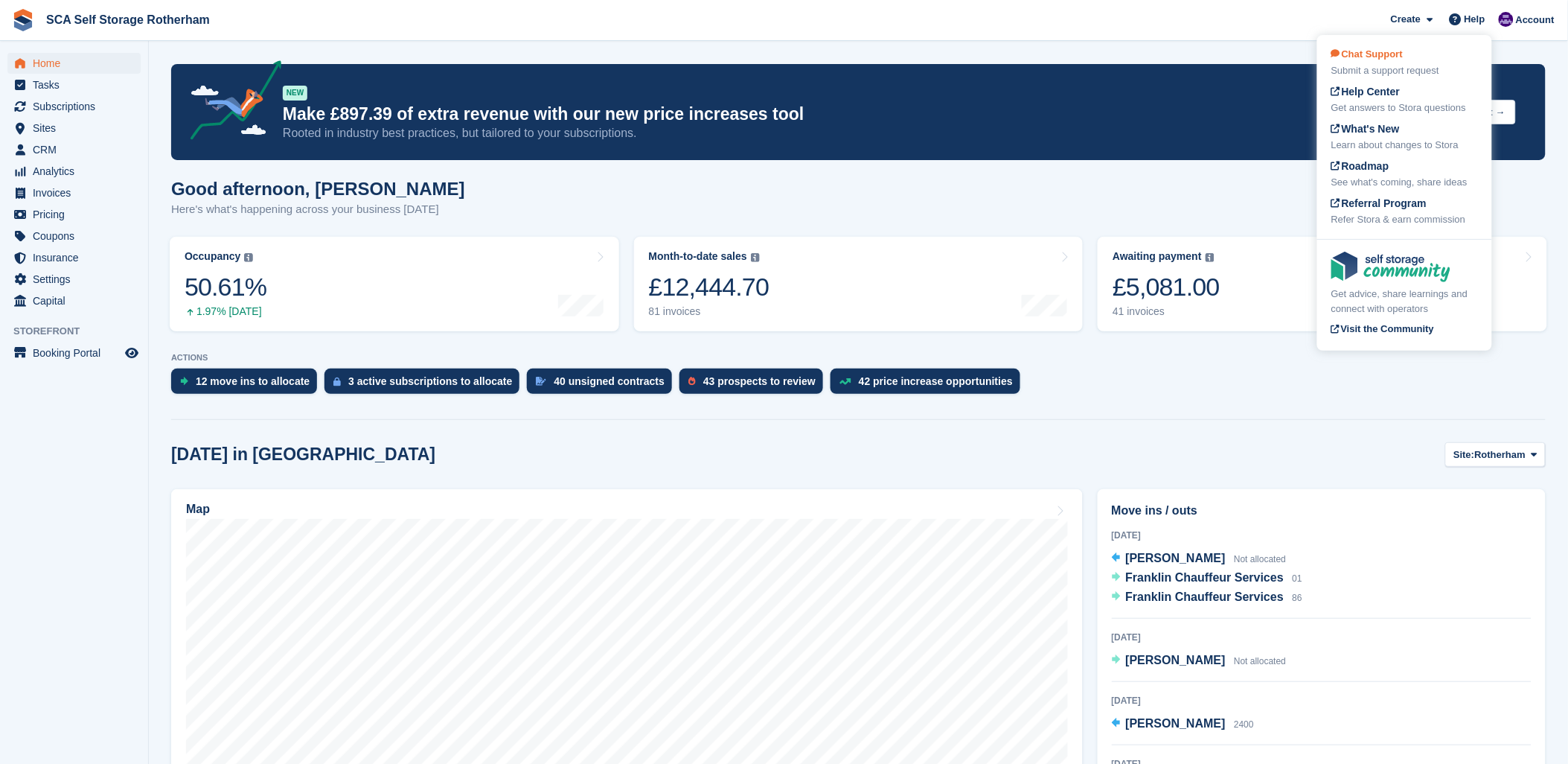
click at [1390, 53] on span "Chat Support" at bounding box center [1367, 53] width 72 height 11
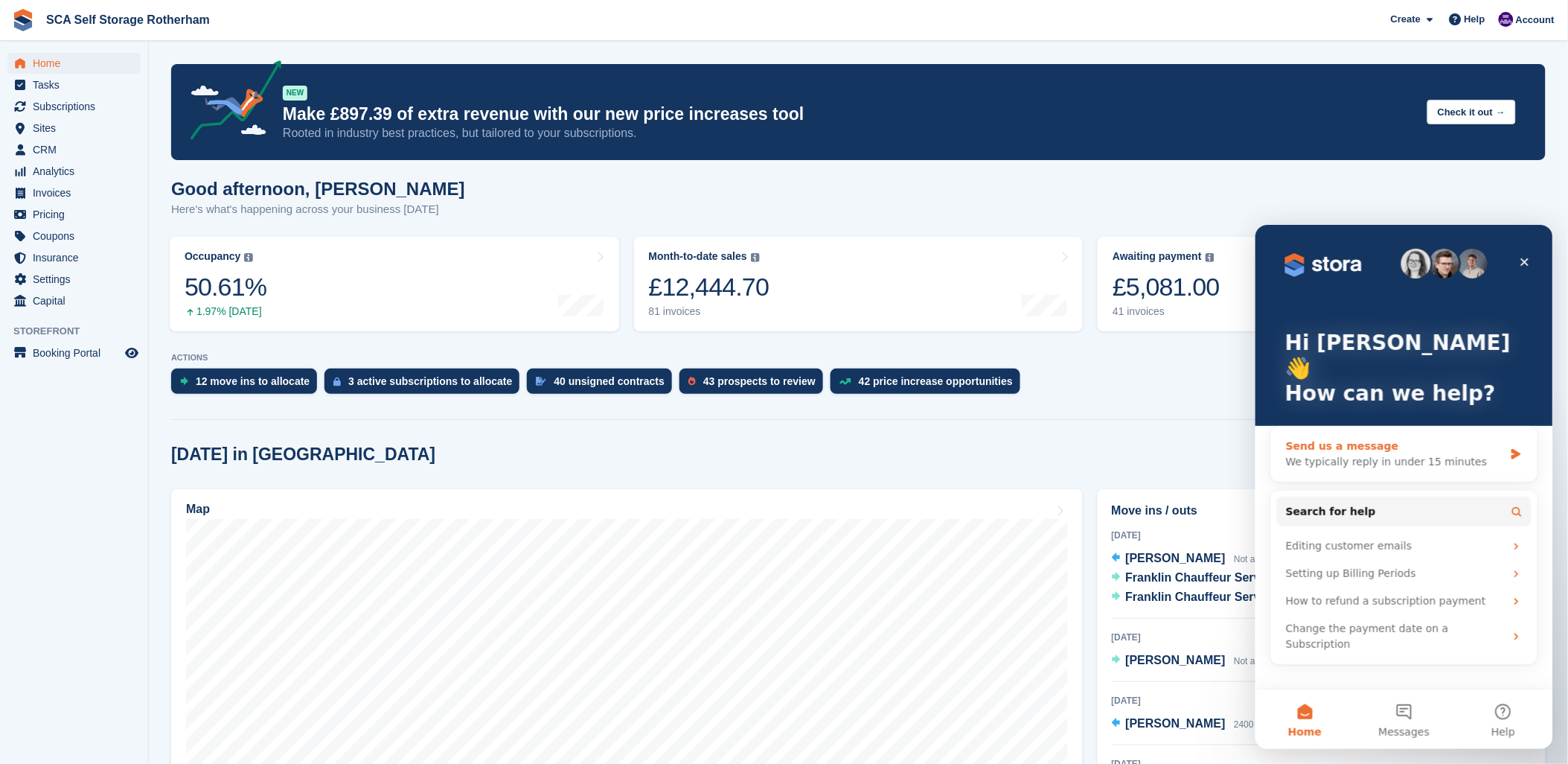
click at [1512, 448] on icon "Intercom messenger" at bounding box center [1515, 453] width 9 height 10
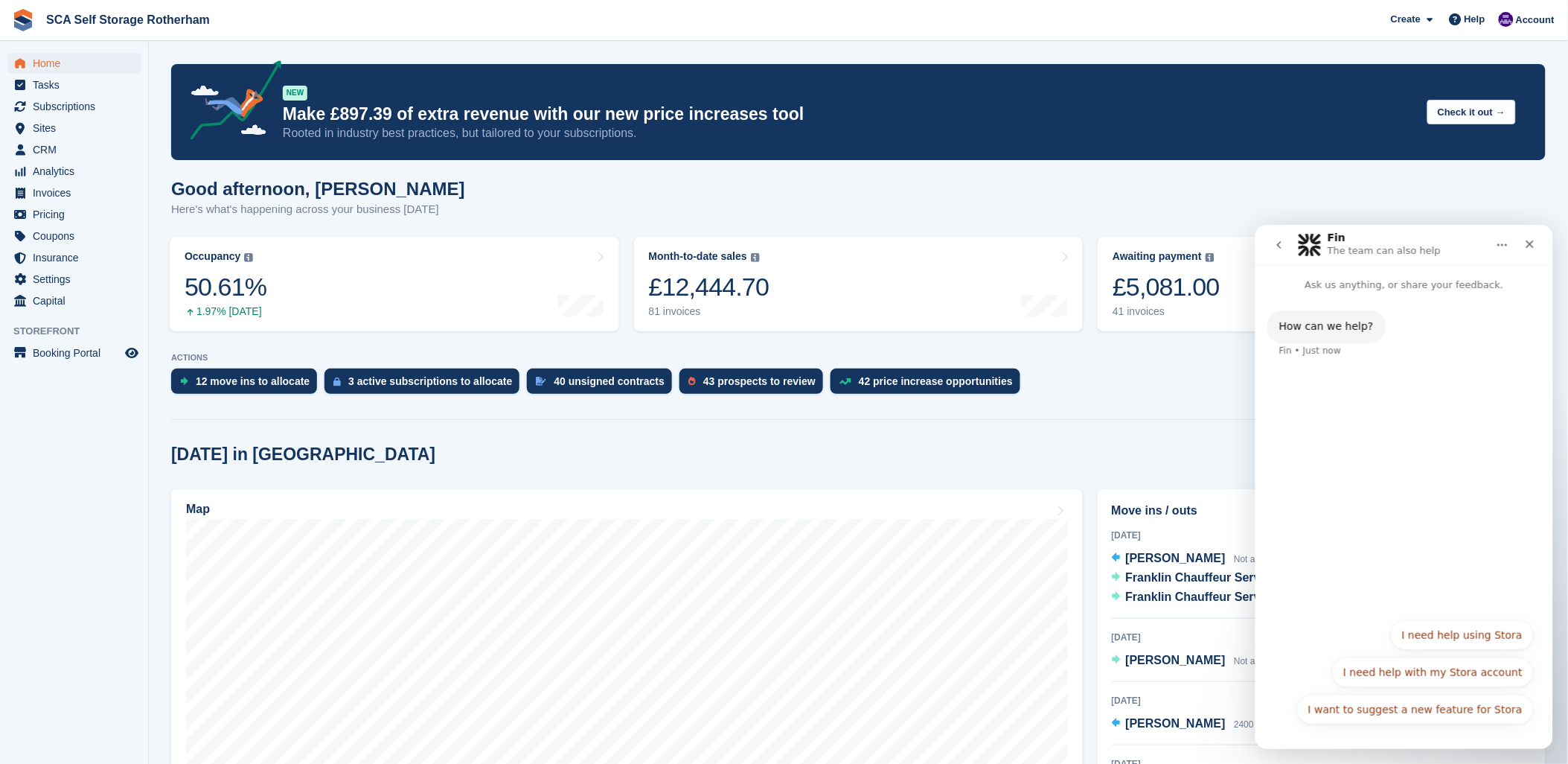
click at [1282, 239] on icon "go back" at bounding box center [1278, 244] width 12 height 12
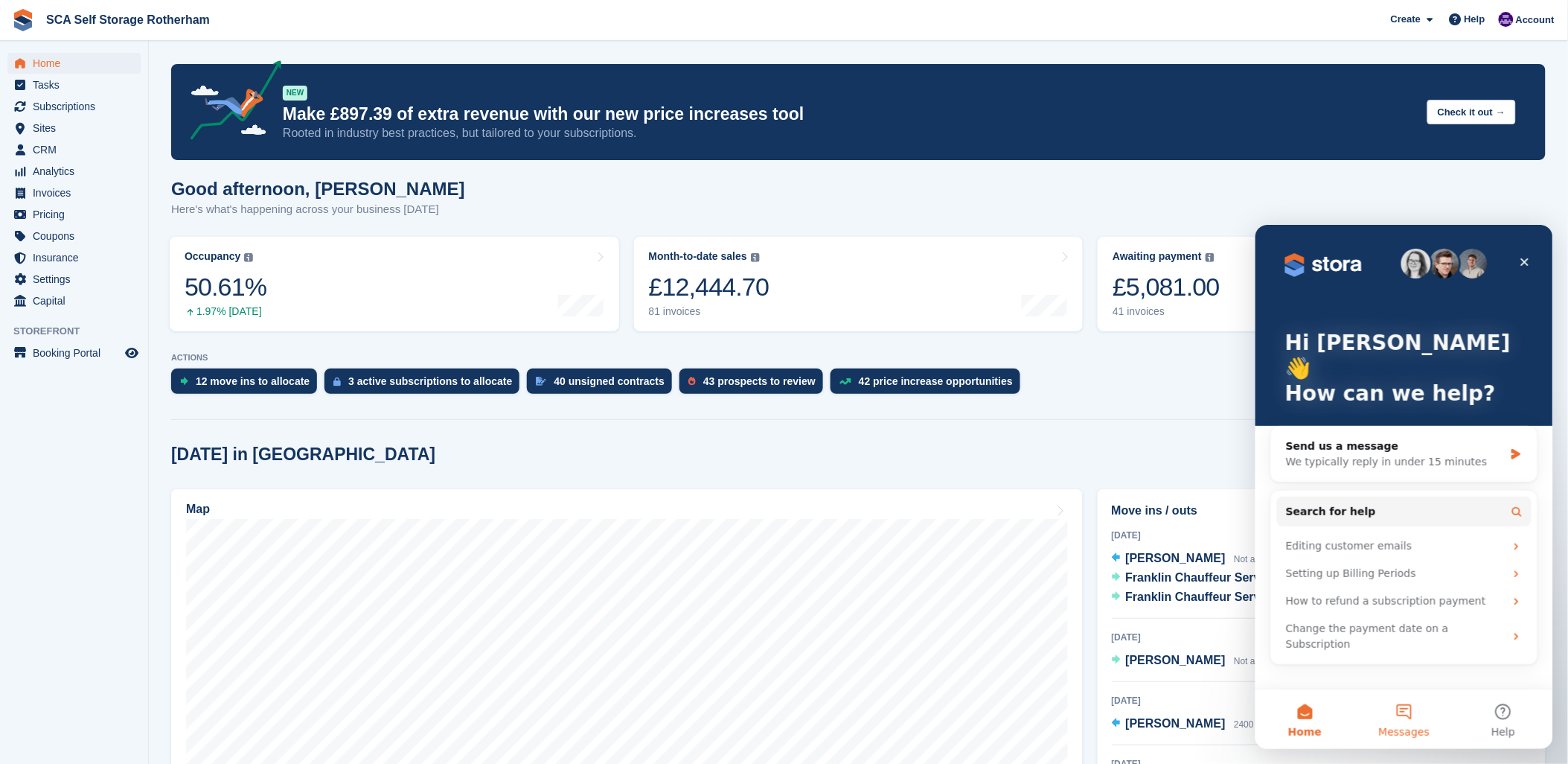
click at [1400, 717] on button "Messages" at bounding box center [1404, 718] width 99 height 60
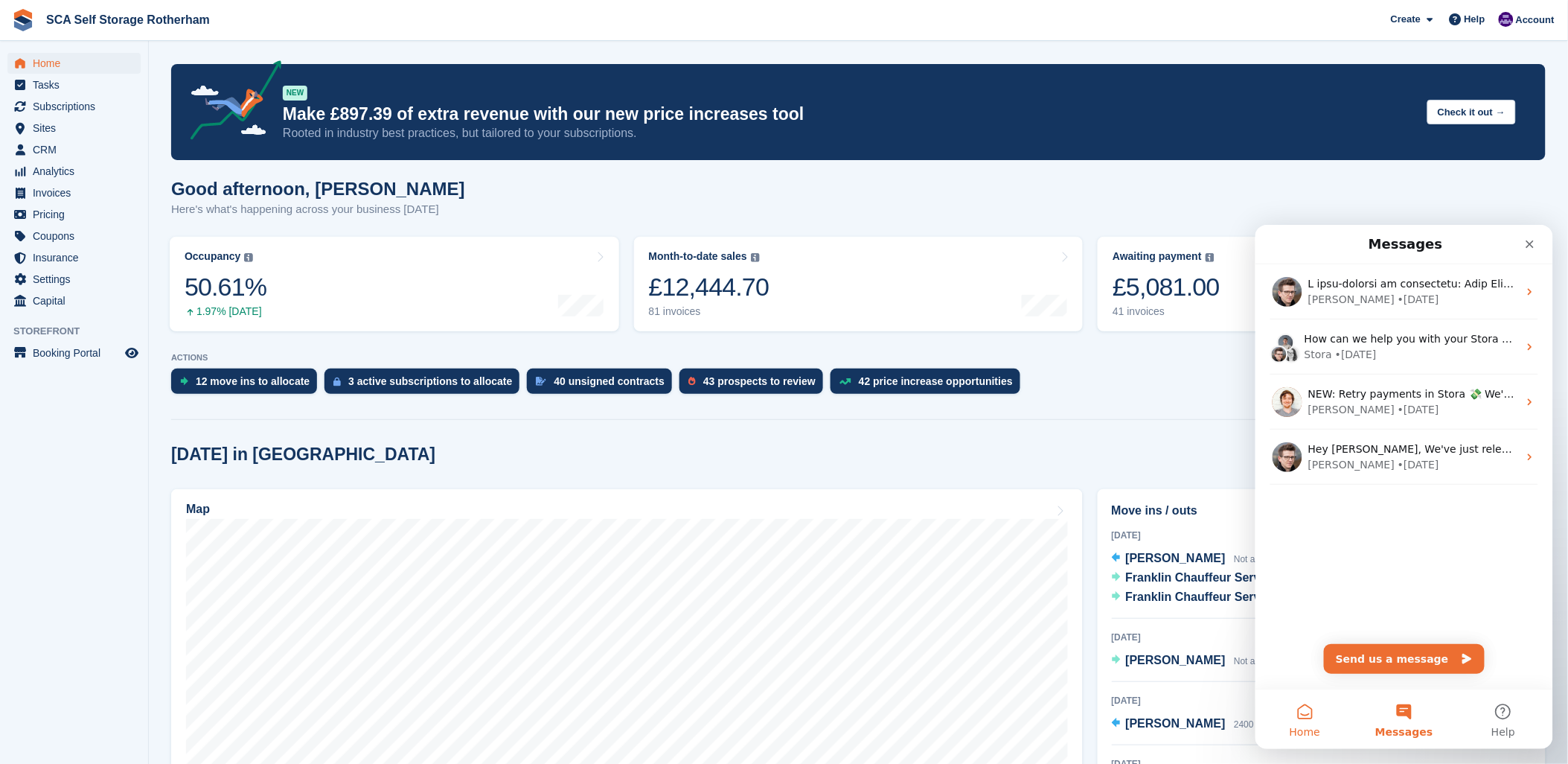
click at [1290, 726] on span "Home" at bounding box center [1304, 731] width 30 height 10
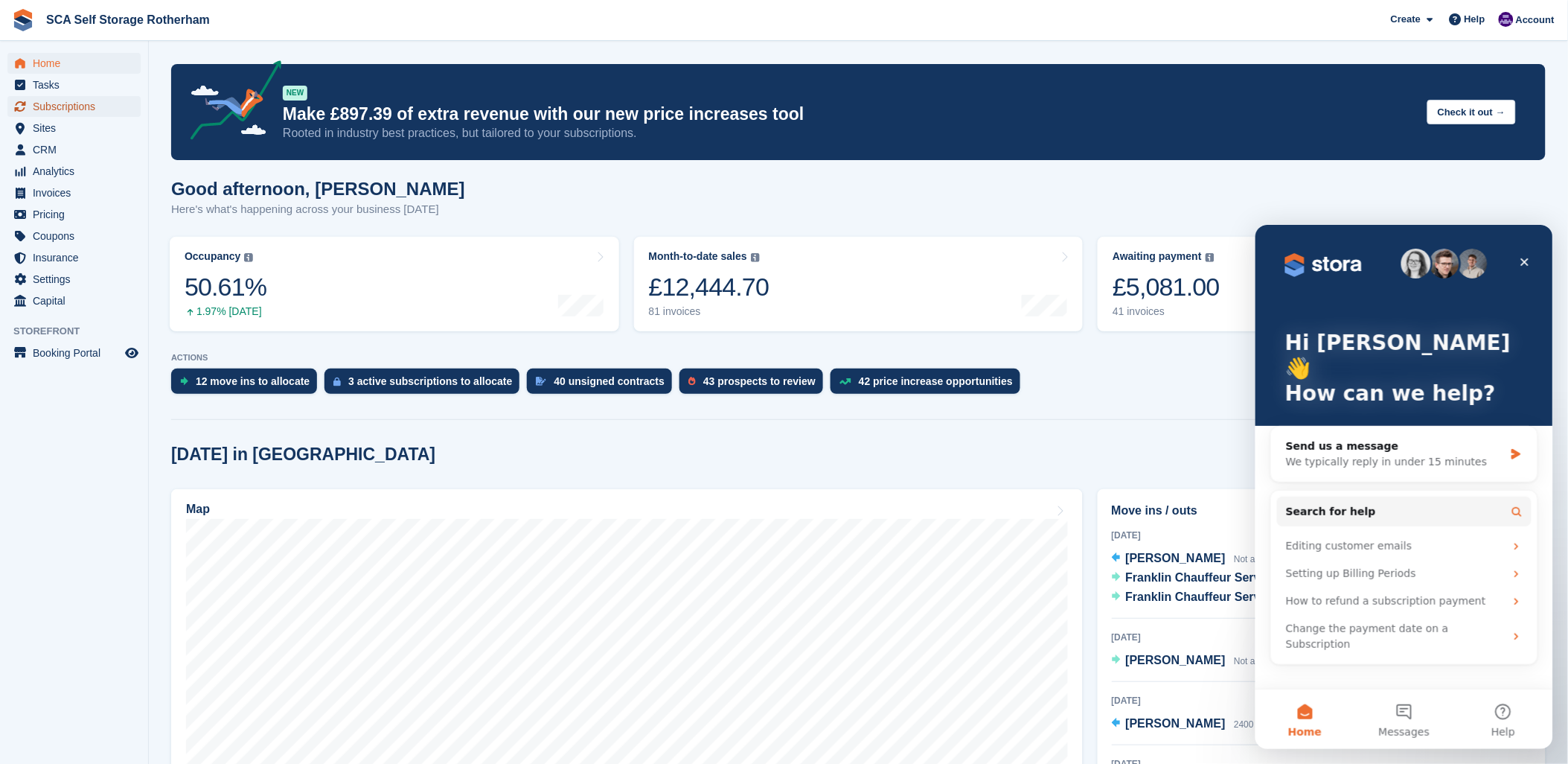
click at [45, 105] on span "Subscriptions" at bounding box center [77, 106] width 89 height 21
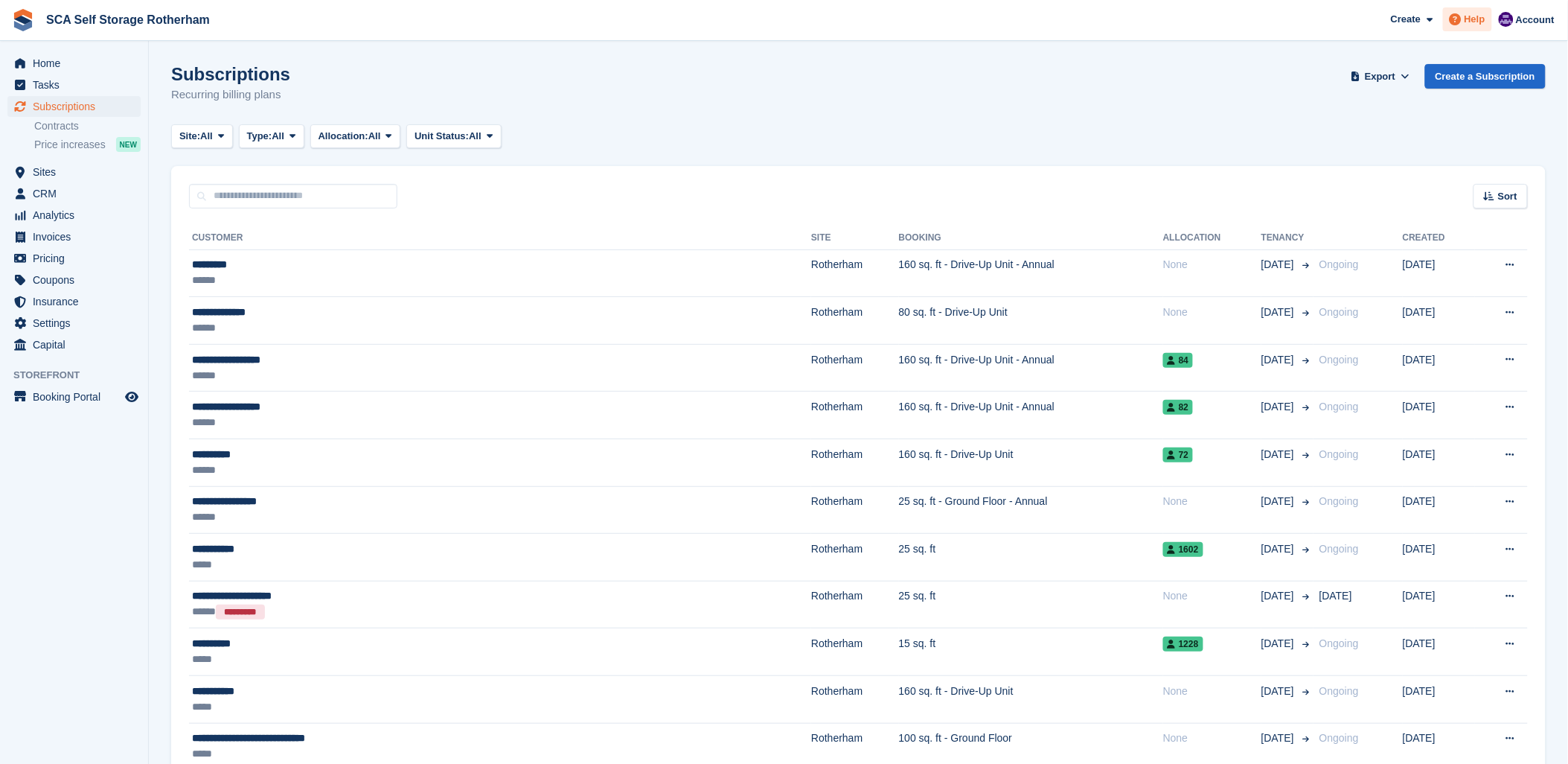
click at [1464, 16] on span at bounding box center [1455, 19] width 18 height 18
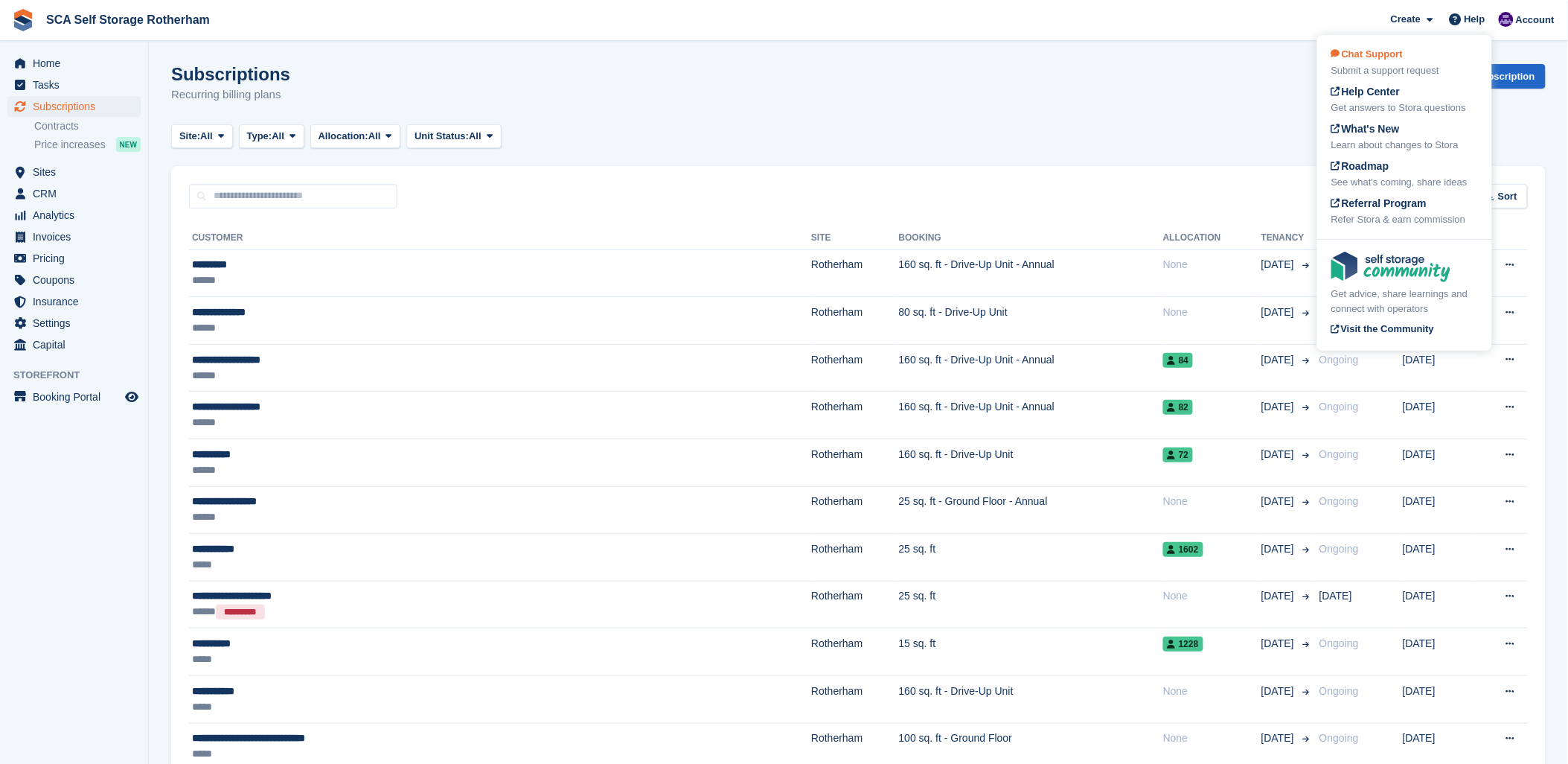
click at [1384, 60] on span "Chat Support" at bounding box center [1367, 53] width 72 height 11
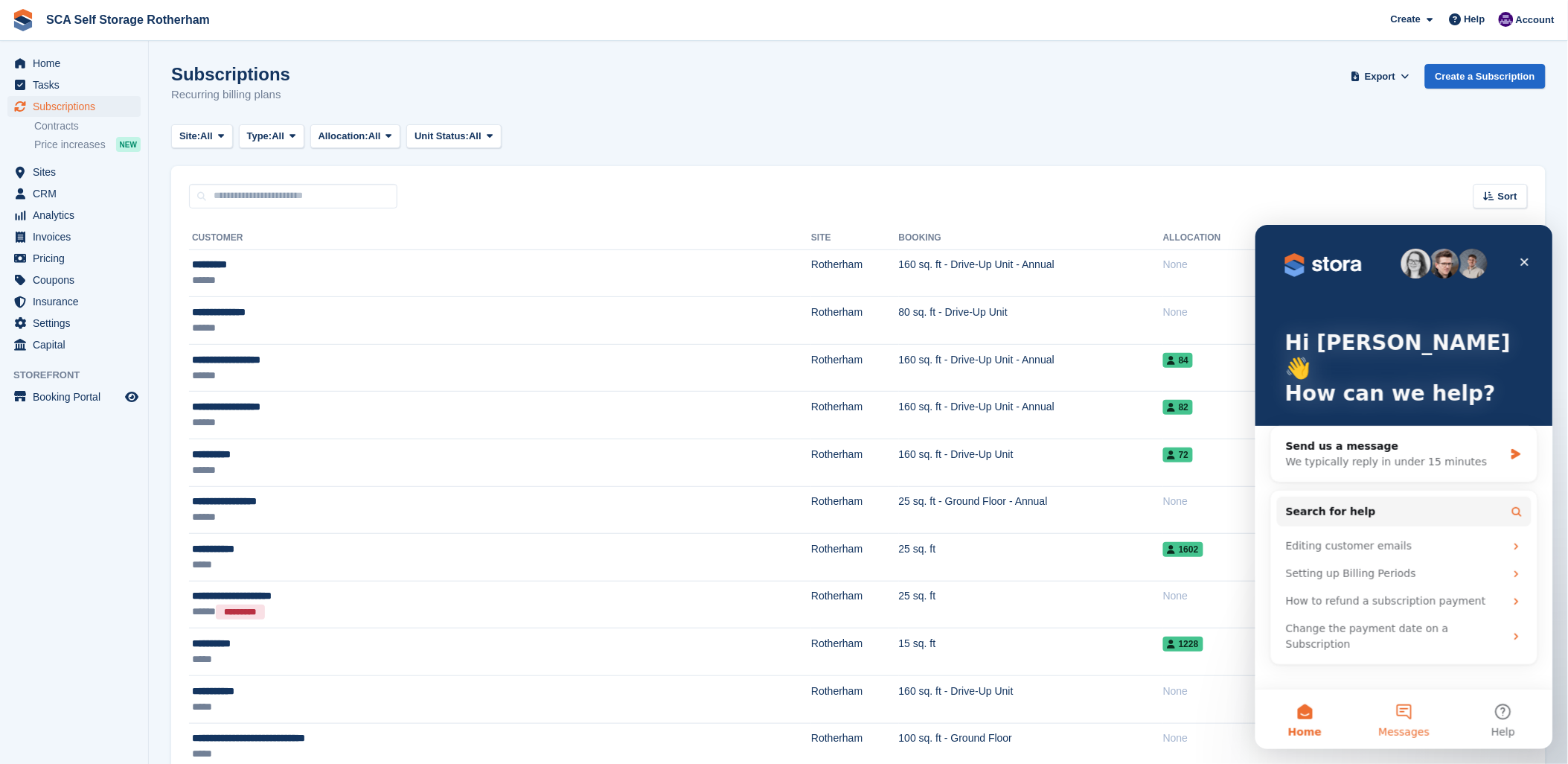
click at [1411, 716] on button "Messages" at bounding box center [1404, 718] width 99 height 60
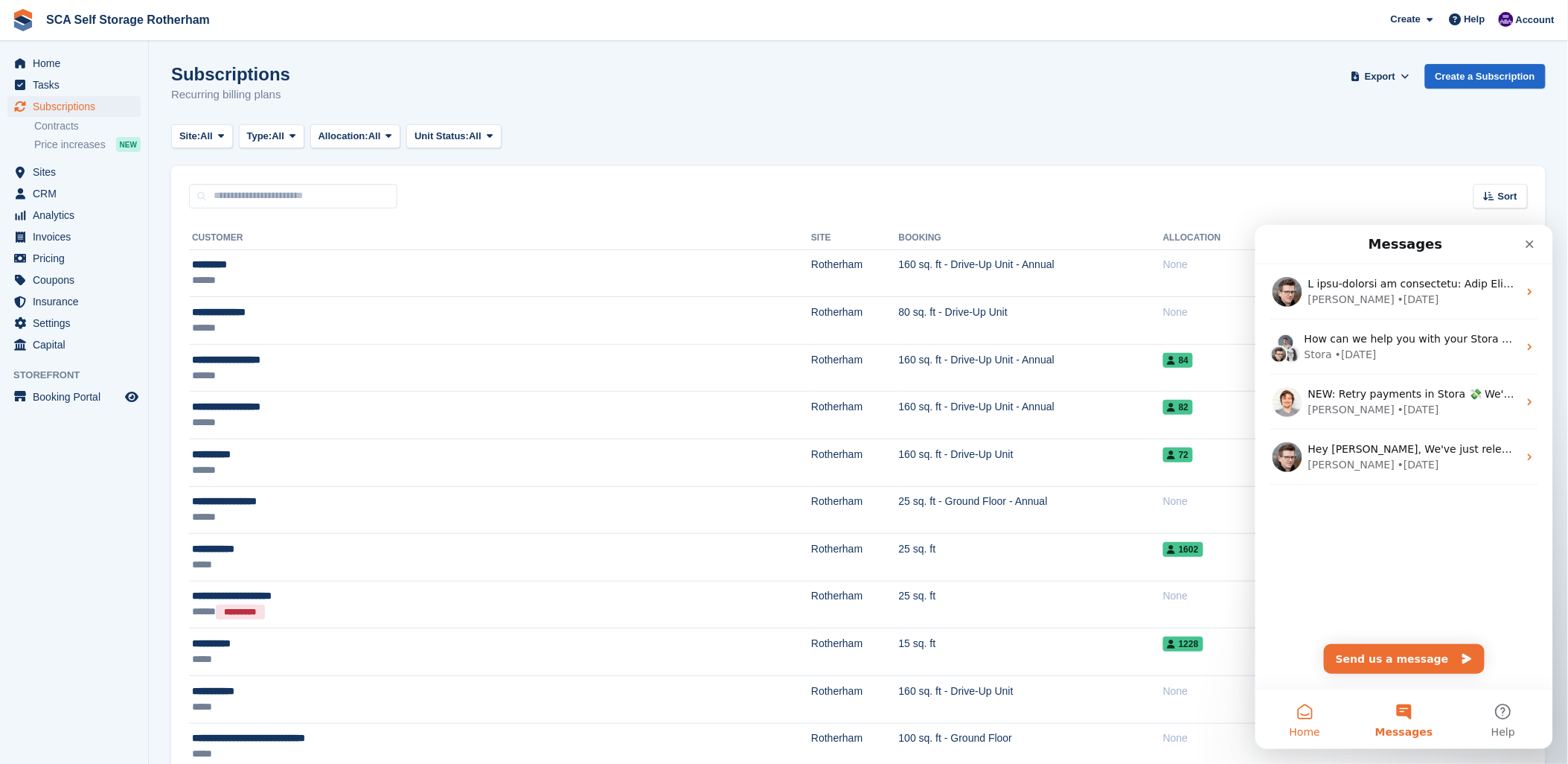
click at [1315, 720] on button "Home" at bounding box center [1304, 718] width 99 height 60
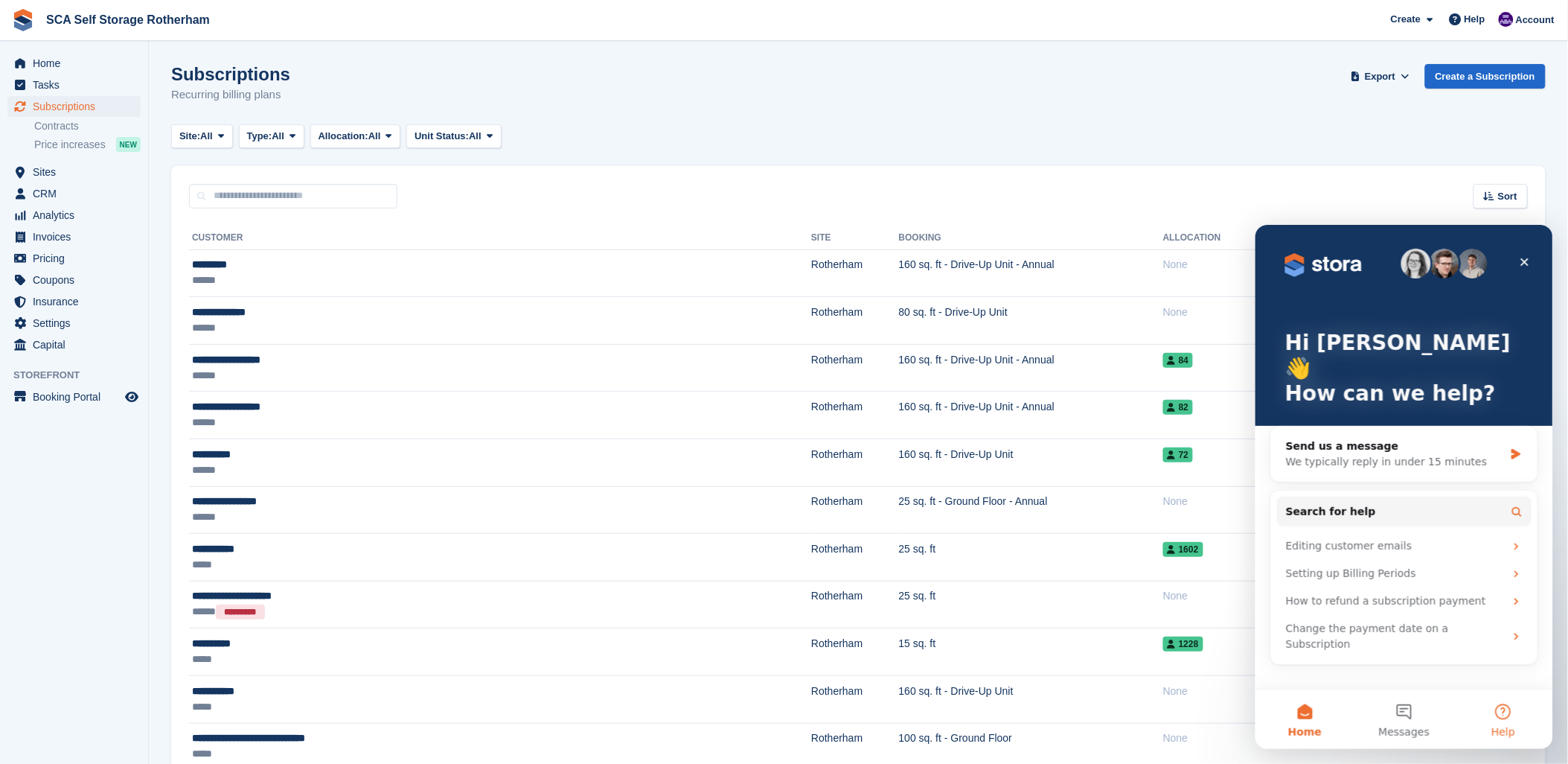
click at [1495, 715] on button "Help" at bounding box center [1503, 718] width 99 height 60
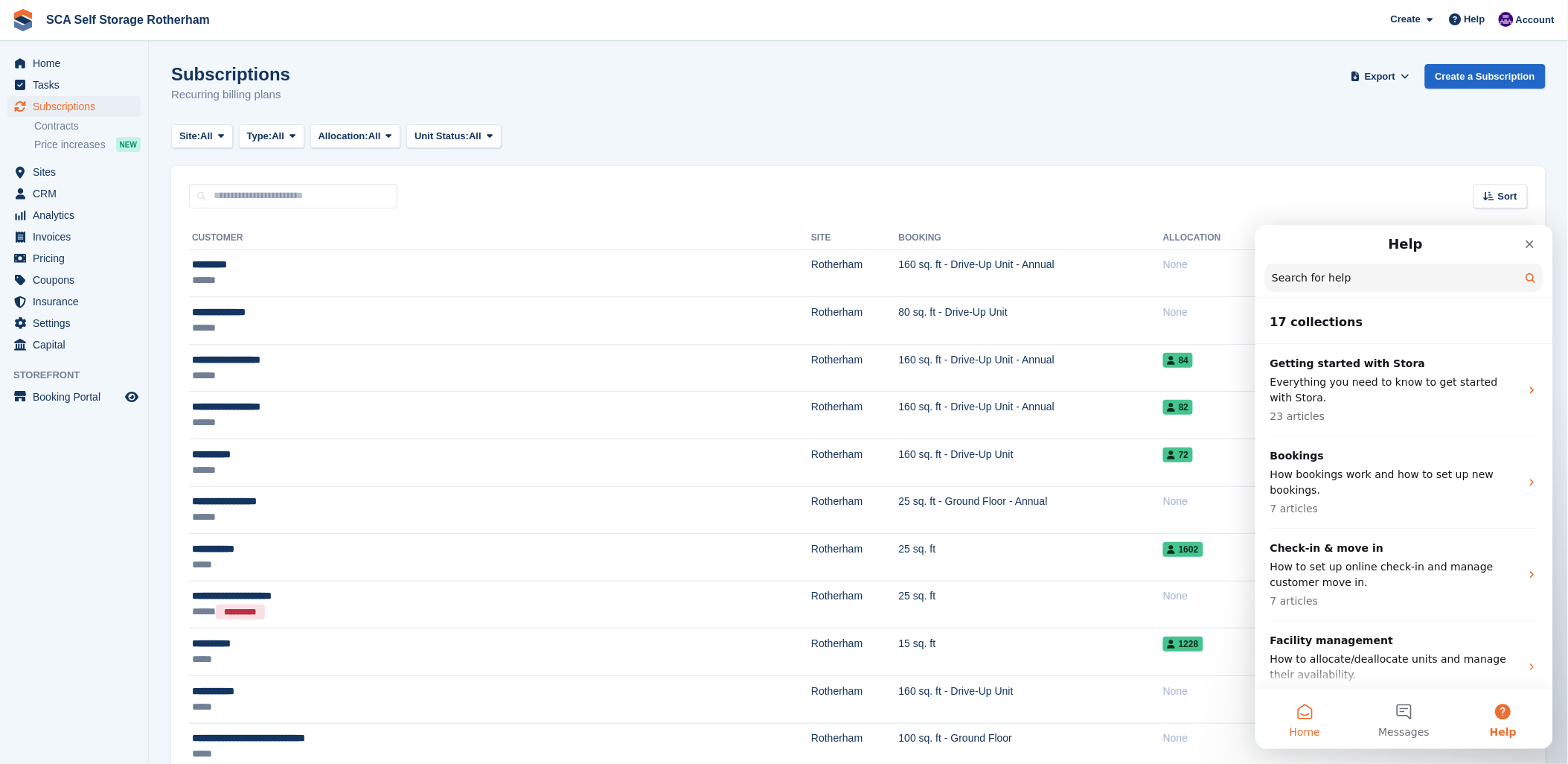
click at [1312, 708] on button "Home" at bounding box center [1304, 718] width 99 height 60
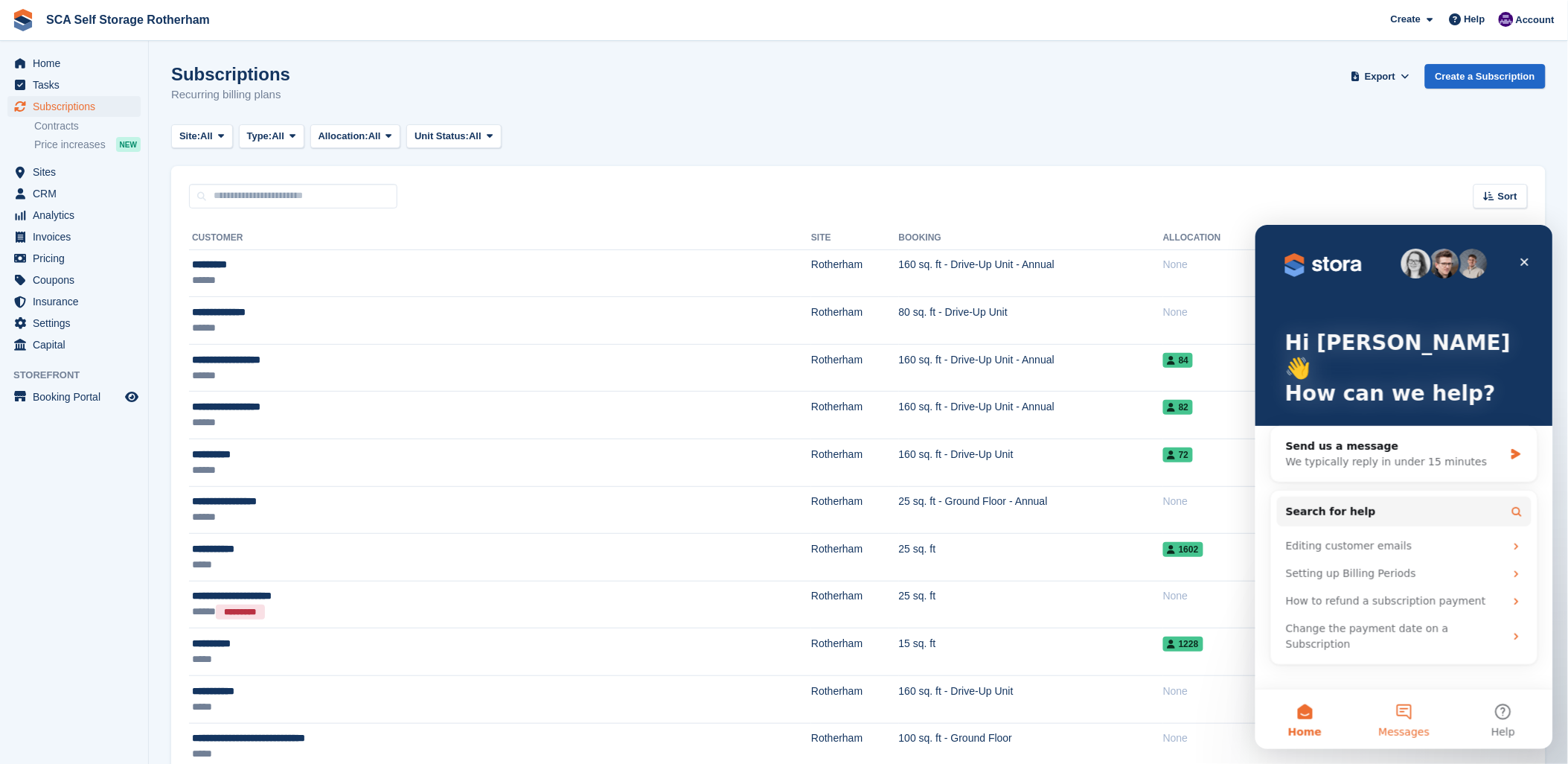
click at [1385, 713] on button "Messages" at bounding box center [1404, 718] width 99 height 60
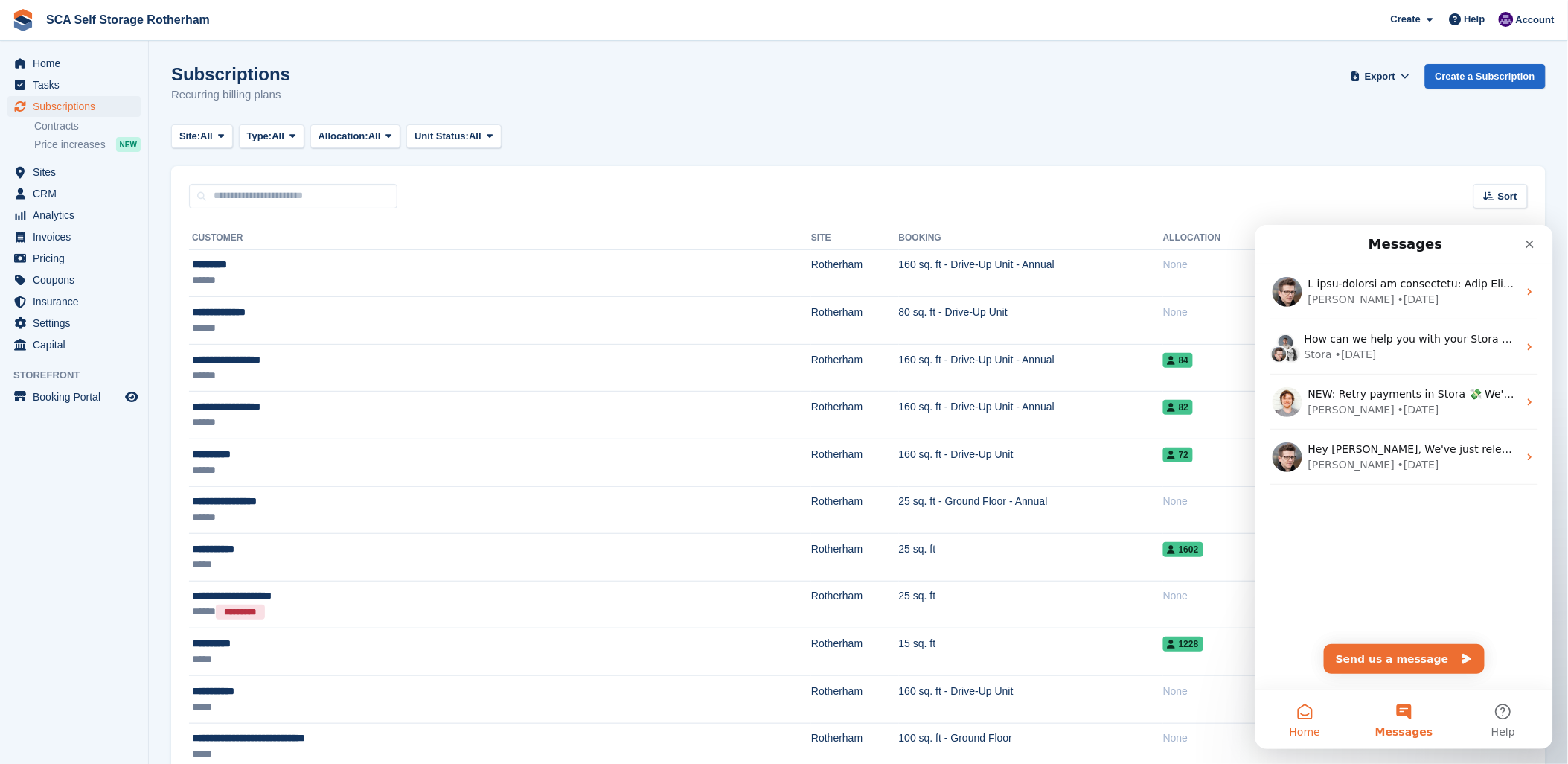
click at [1307, 713] on button "Home" at bounding box center [1304, 718] width 99 height 60
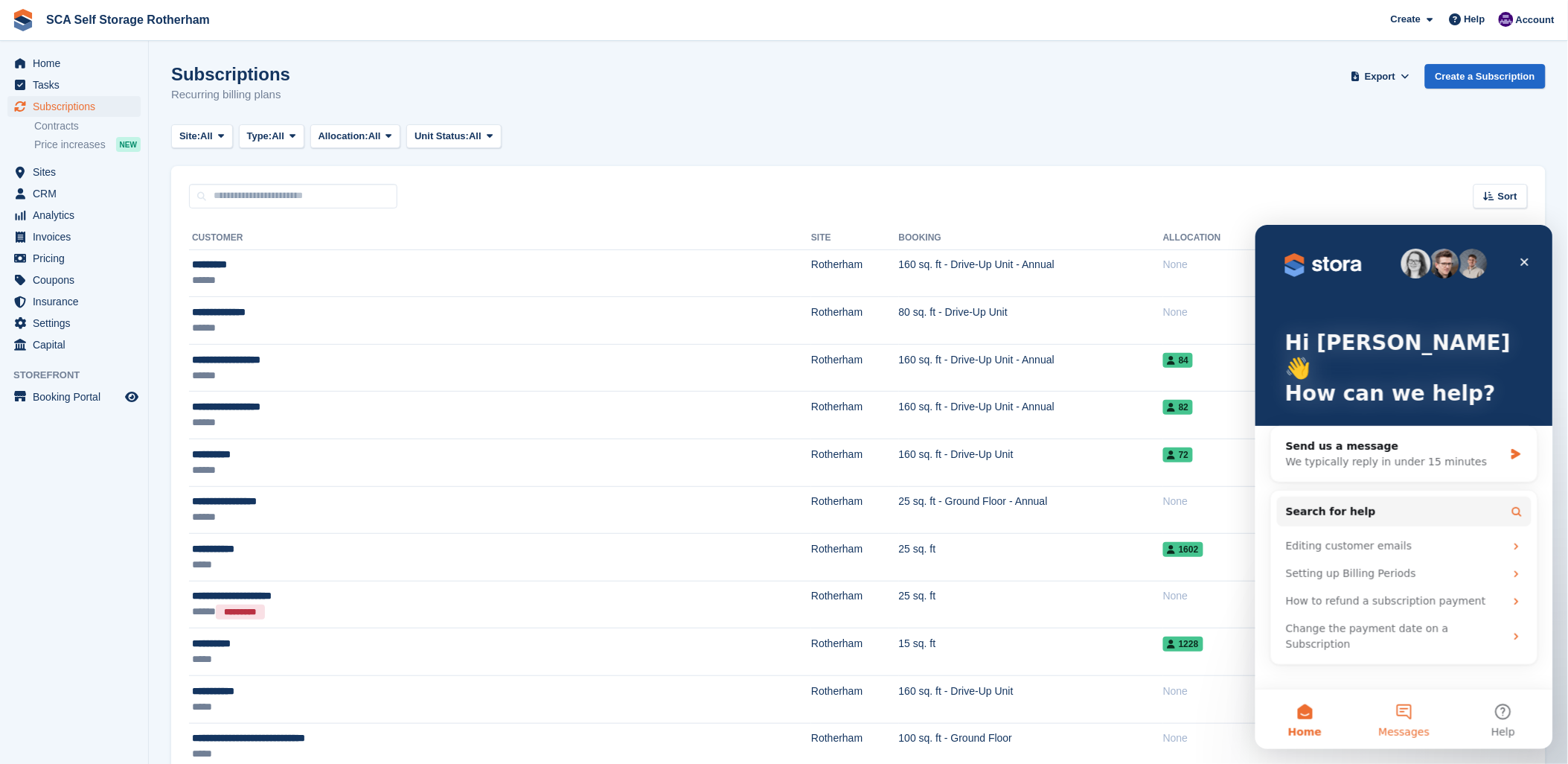
click at [1381, 726] on span "Messages" at bounding box center [1404, 731] width 51 height 10
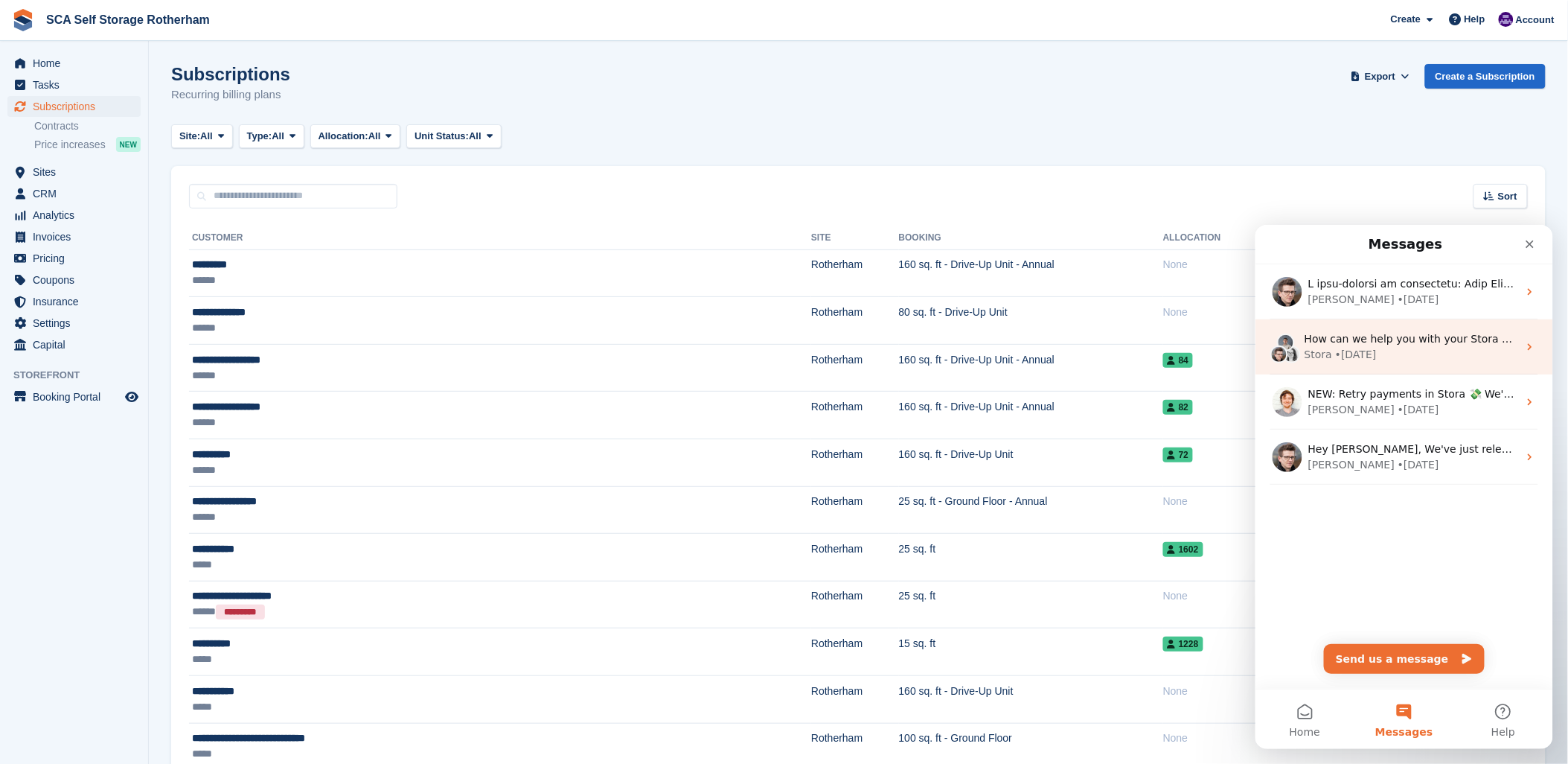
click at [1496, 361] on div "Stora • 11w ago" at bounding box center [1411, 354] width 214 height 16
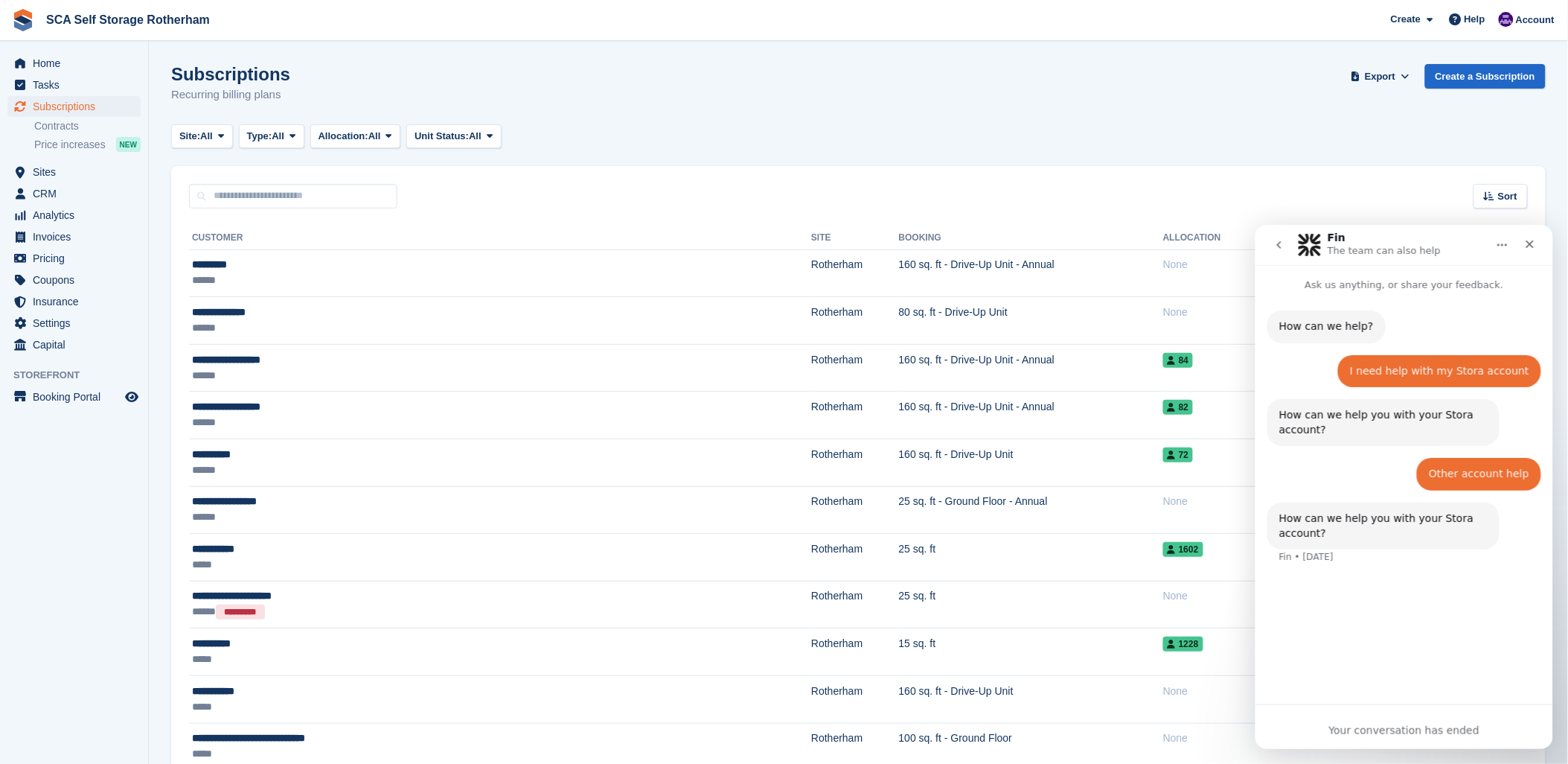
click at [1277, 241] on icon "go back" at bounding box center [1278, 244] width 12 height 12
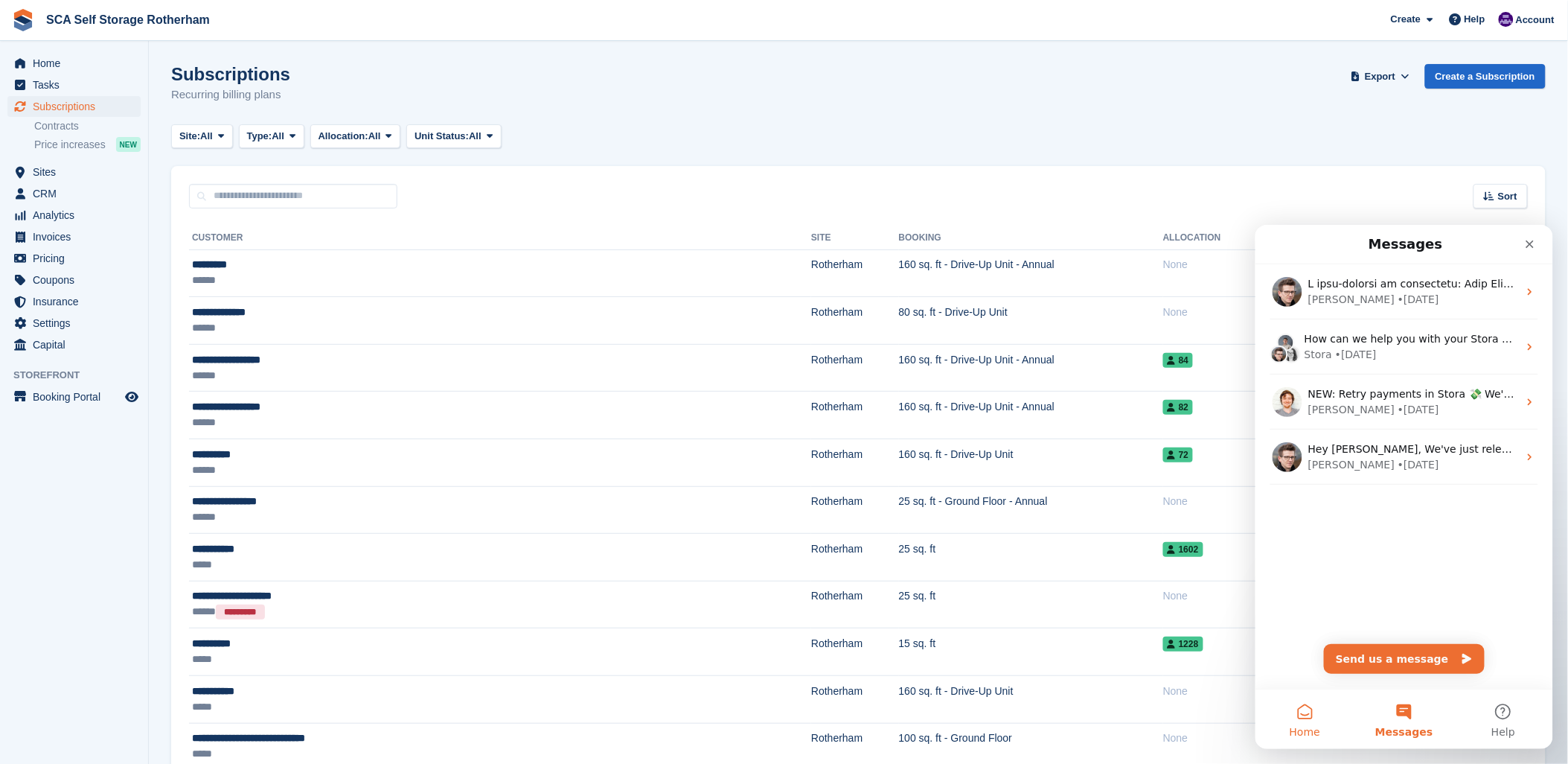
click at [1302, 721] on button "Home" at bounding box center [1304, 718] width 99 height 60
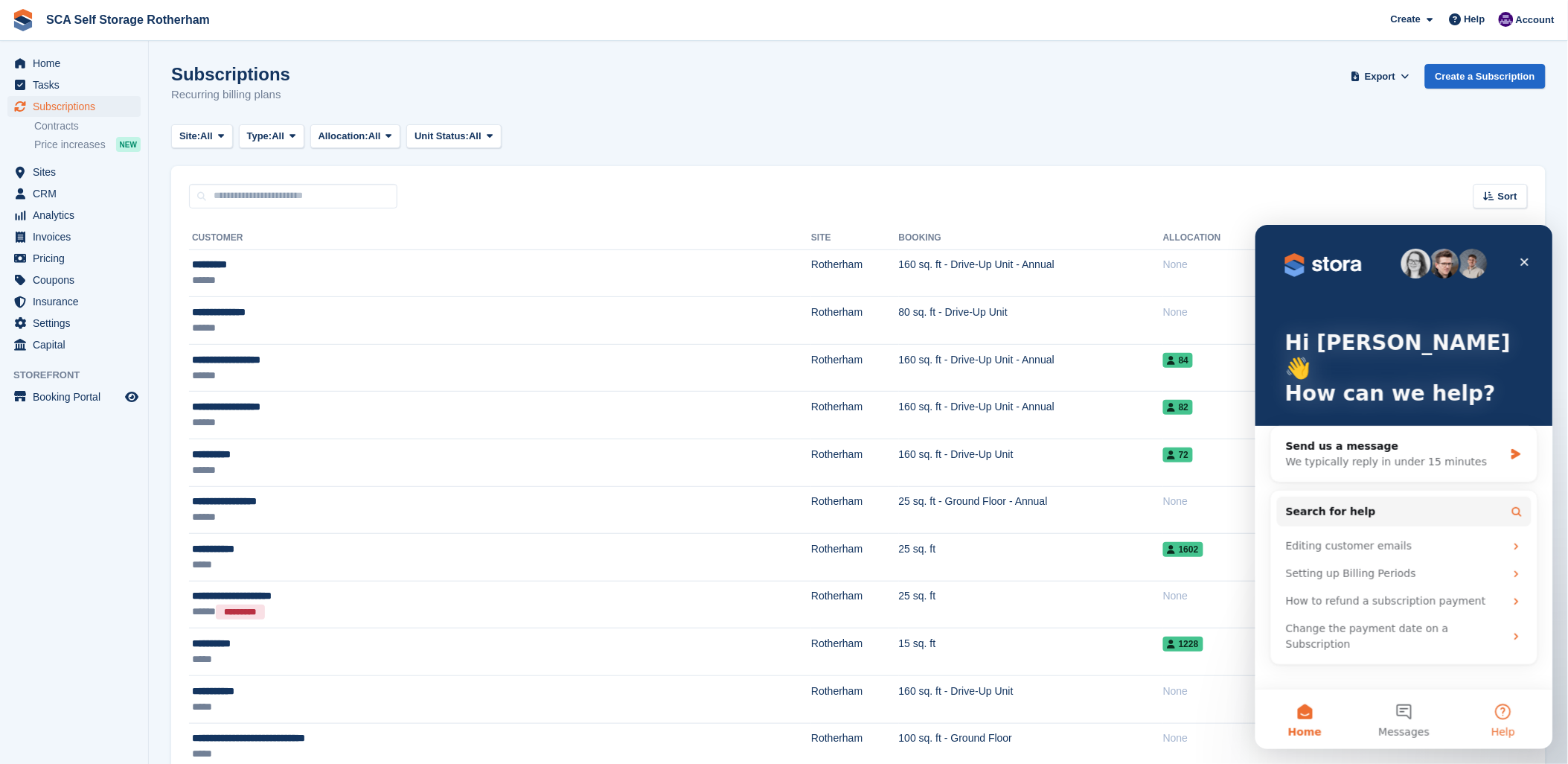
click at [1496, 713] on button "Help" at bounding box center [1503, 718] width 99 height 60
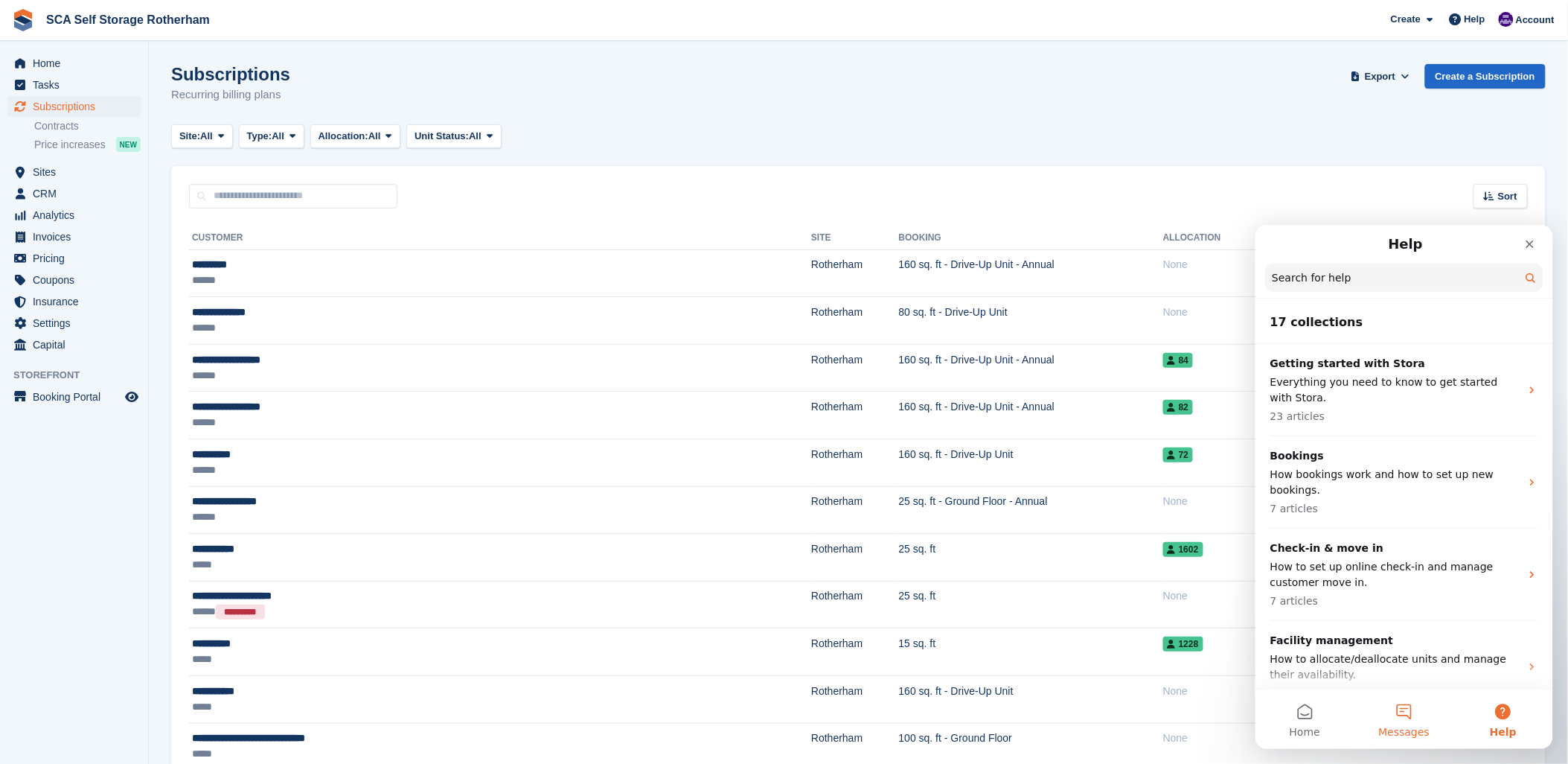
click at [1405, 713] on button "Messages" at bounding box center [1404, 718] width 99 height 60
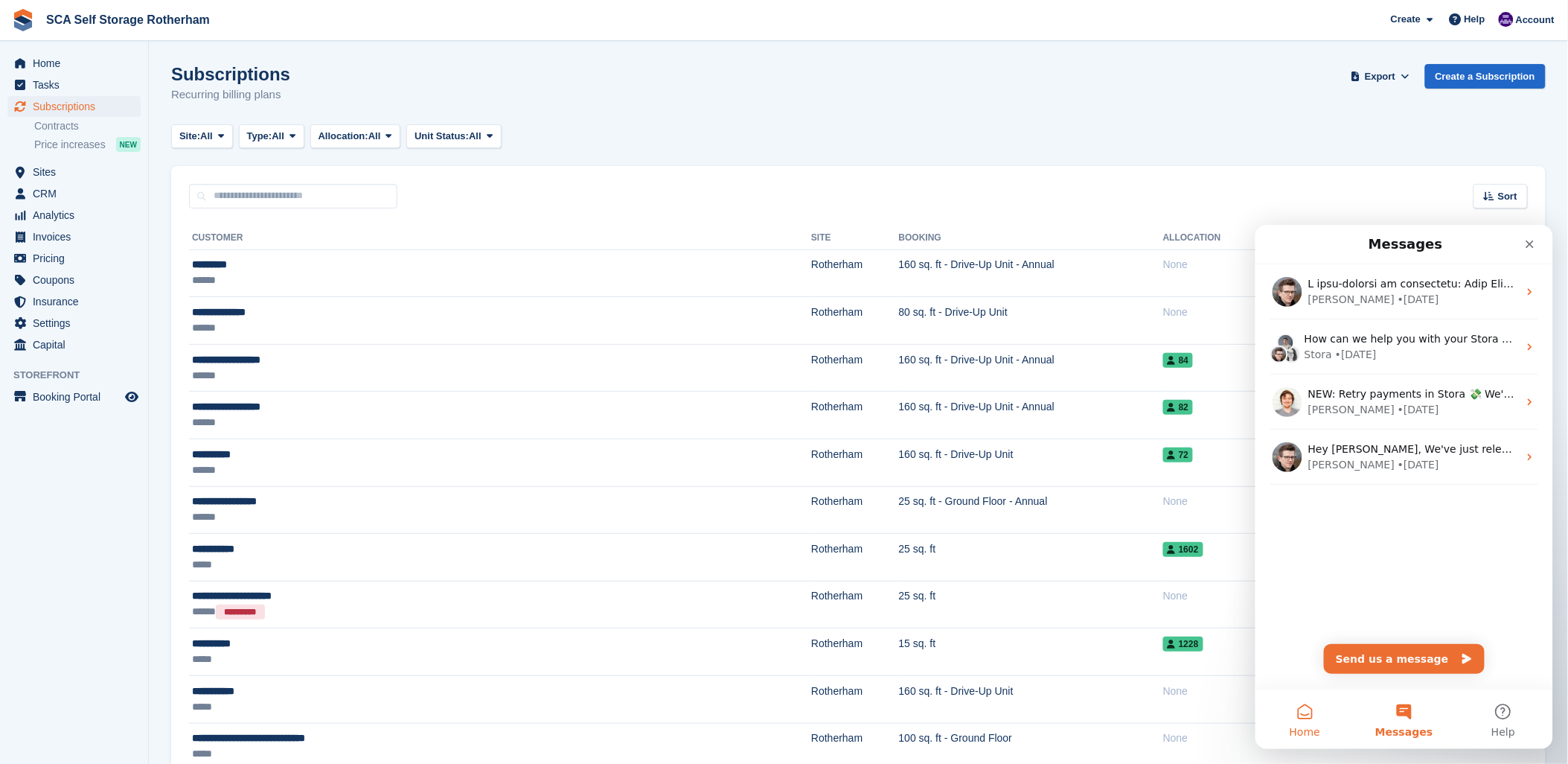
click at [1304, 714] on button "Home" at bounding box center [1304, 718] width 99 height 60
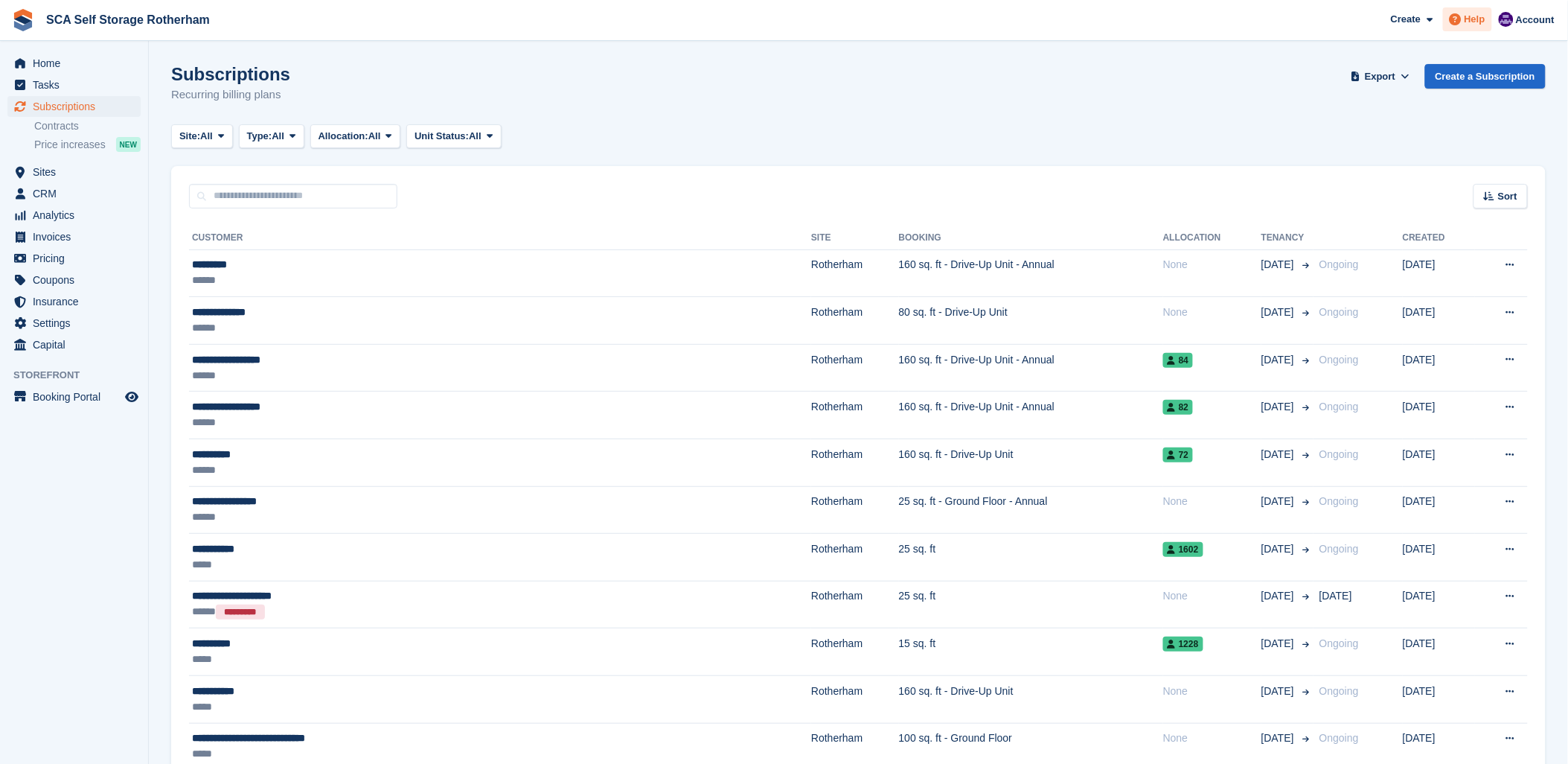
click at [1475, 13] on span "Help" at bounding box center [1475, 19] width 21 height 15
